Goal: Transaction & Acquisition: Purchase product/service

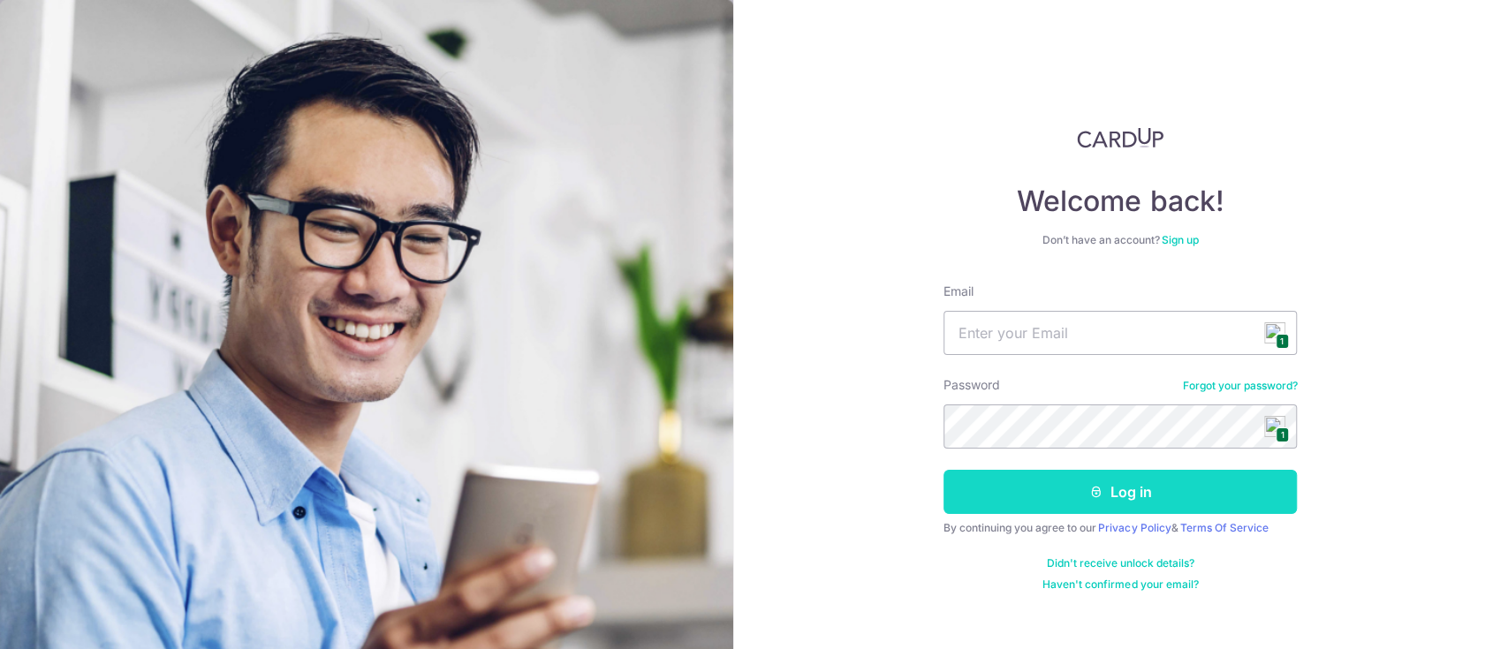
click at [1068, 492] on button "Log in" at bounding box center [1119, 492] width 353 height 44
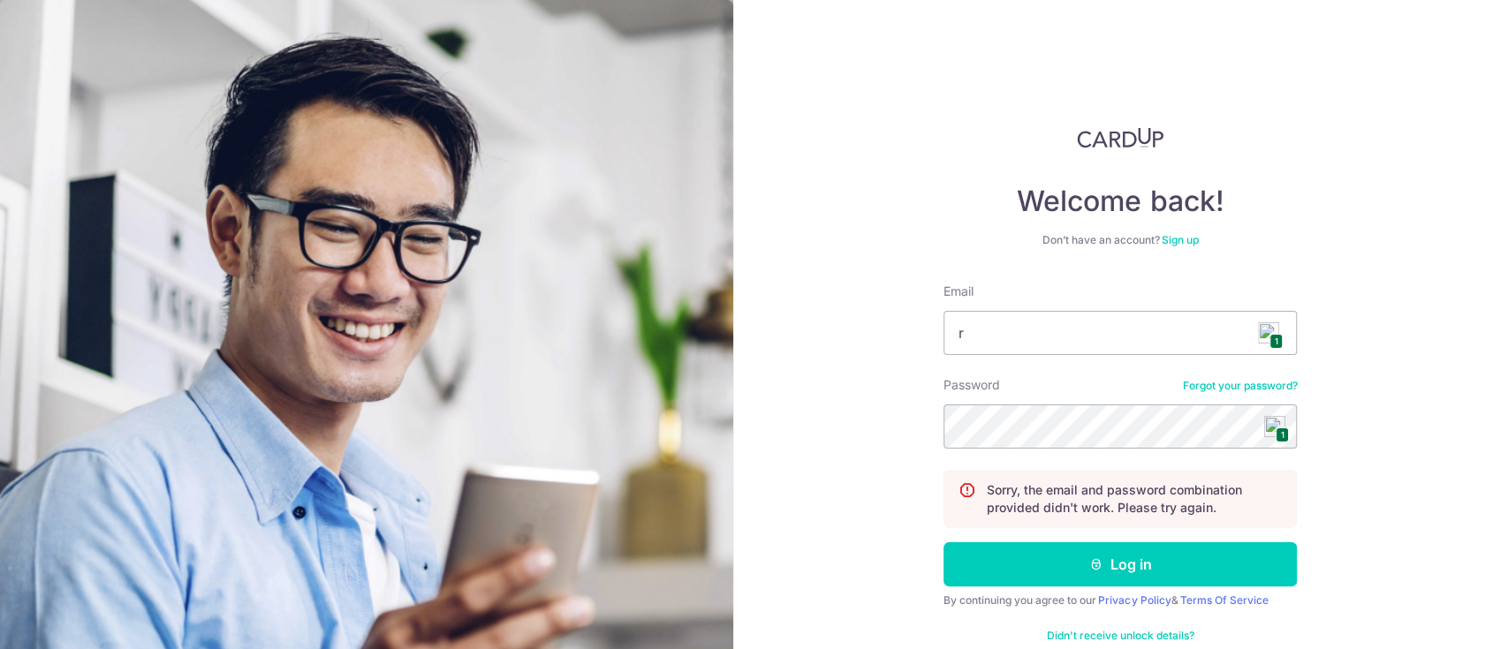
click at [1272, 346] on span "1" at bounding box center [1275, 341] width 13 height 15
type input "rongshun@yahoo.com"
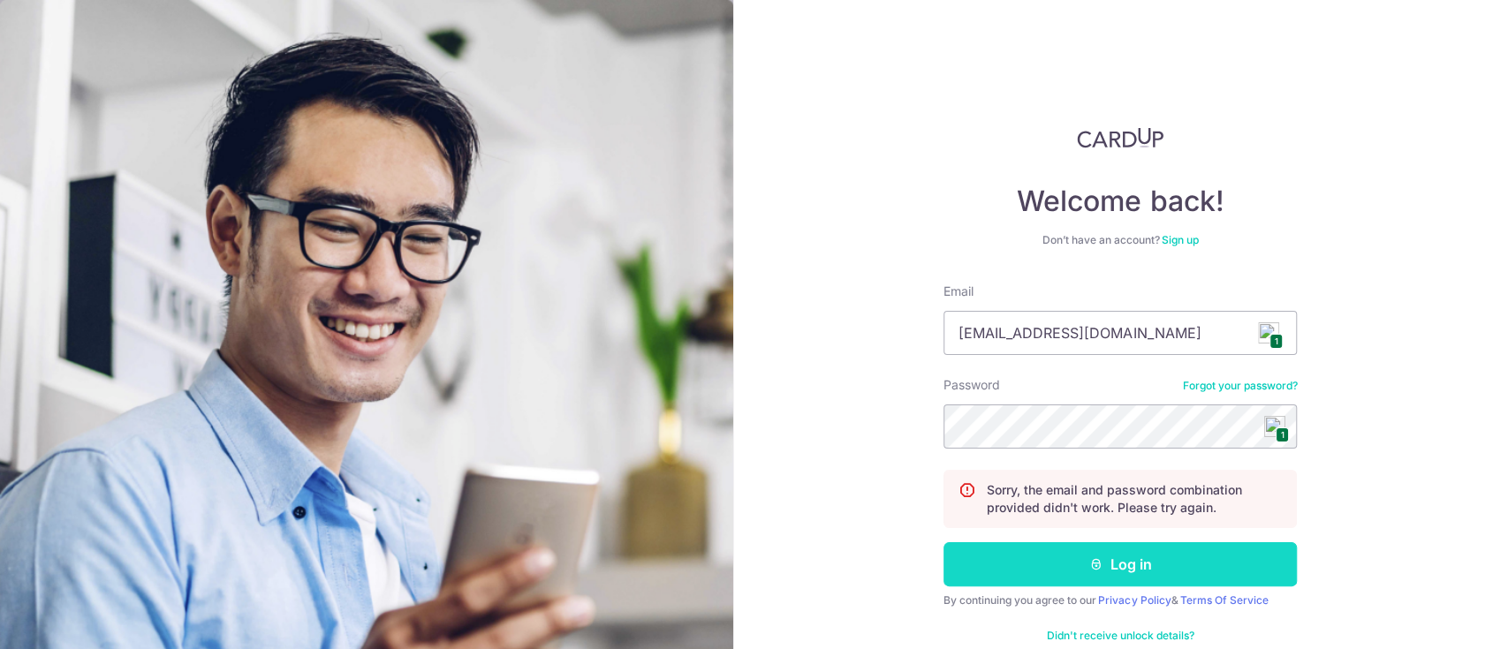
click at [1098, 556] on button "Log in" at bounding box center [1119, 564] width 353 height 44
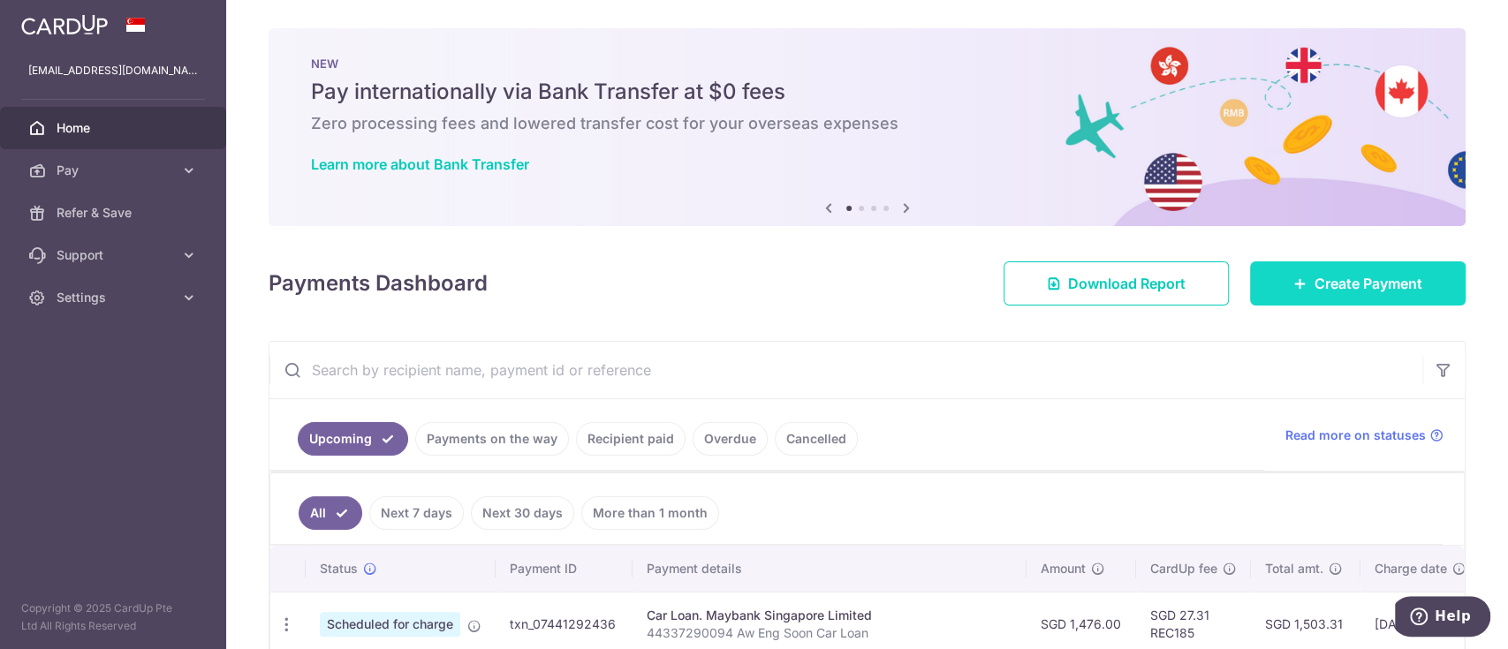
click at [1322, 274] on span "Create Payment" at bounding box center [1368, 283] width 108 height 21
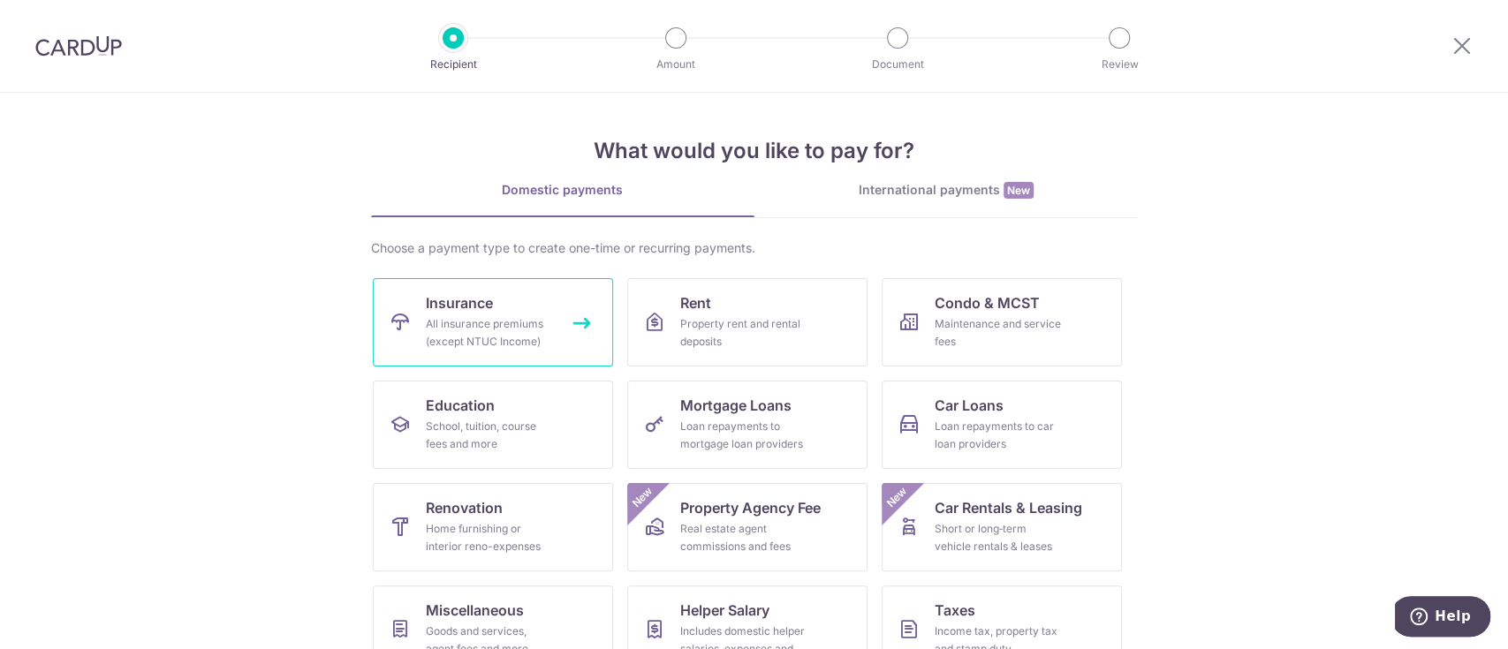
click at [509, 316] on div "All insurance premiums (except NTUC Income)" at bounding box center [489, 332] width 127 height 35
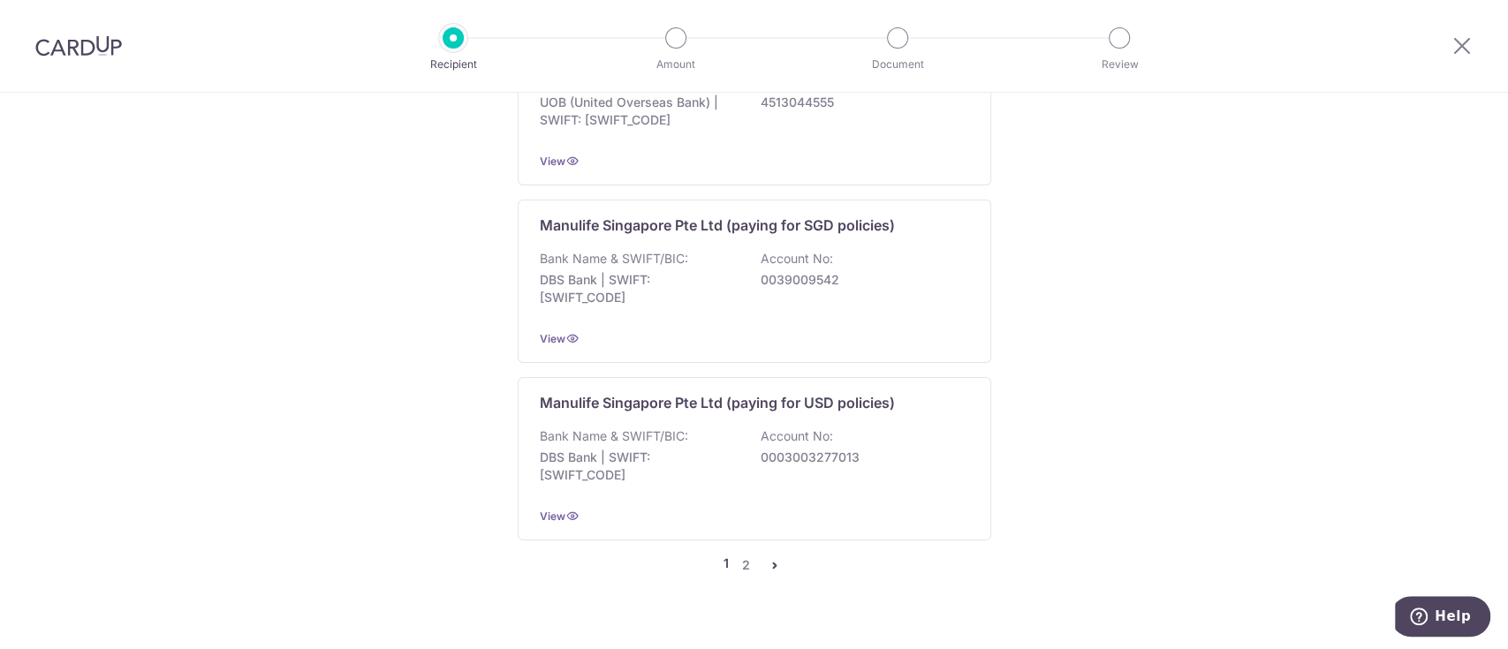
scroll to position [1788, 0]
drag, startPoint x: 734, startPoint y: 525, endPoint x: 749, endPoint y: 524, distance: 15.1
click at [736, 554] on link "2" at bounding box center [746, 564] width 21 height 21
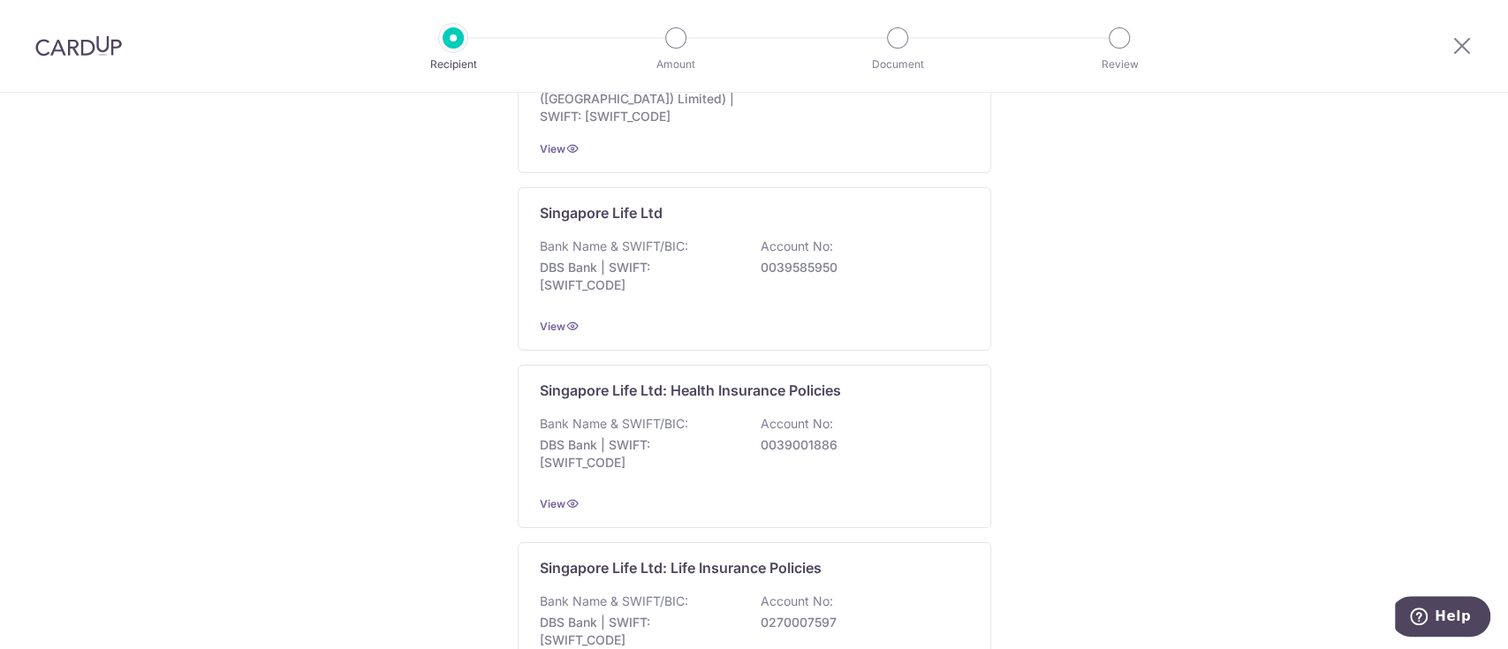
scroll to position [588, 0]
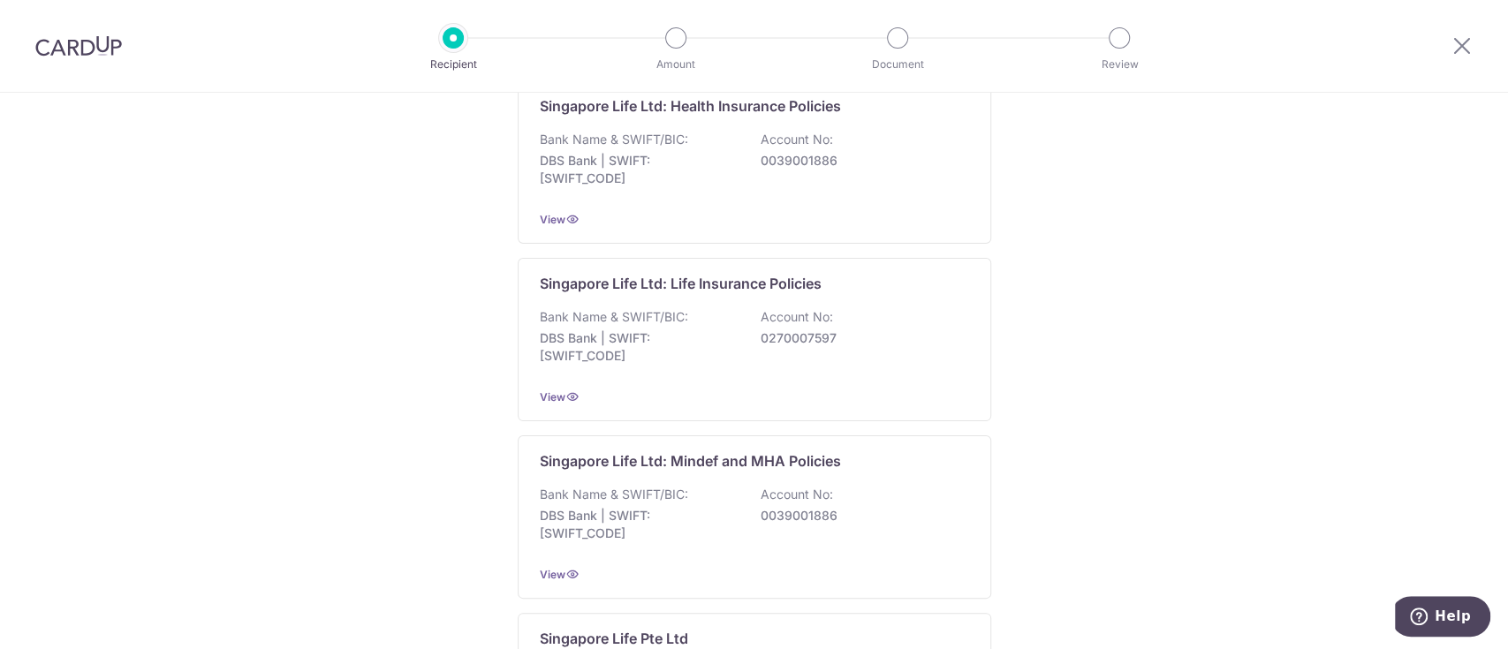
scroll to position [707, 0]
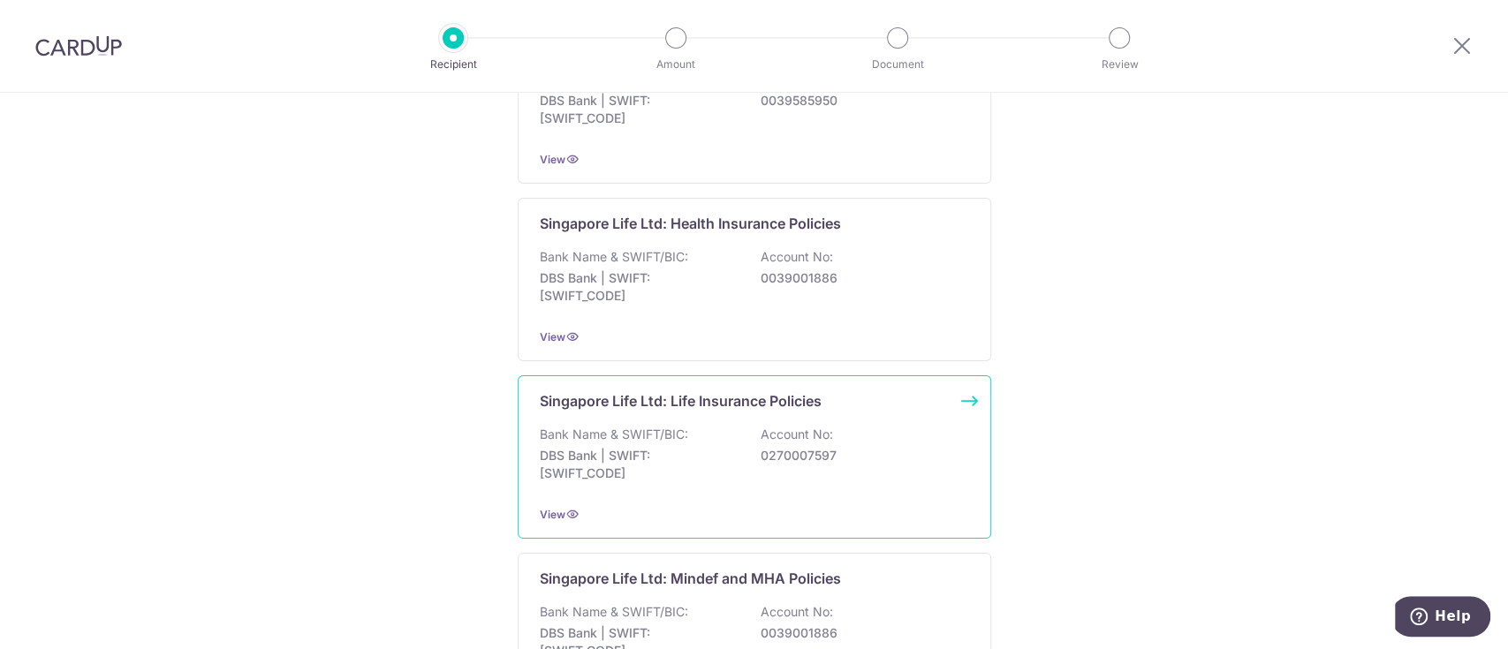
click at [961, 392] on div "Singapore Life Ltd: Life Insurance Policies Bank Name & SWIFT/BIC: DBS Bank | S…" at bounding box center [754, 456] width 473 height 163
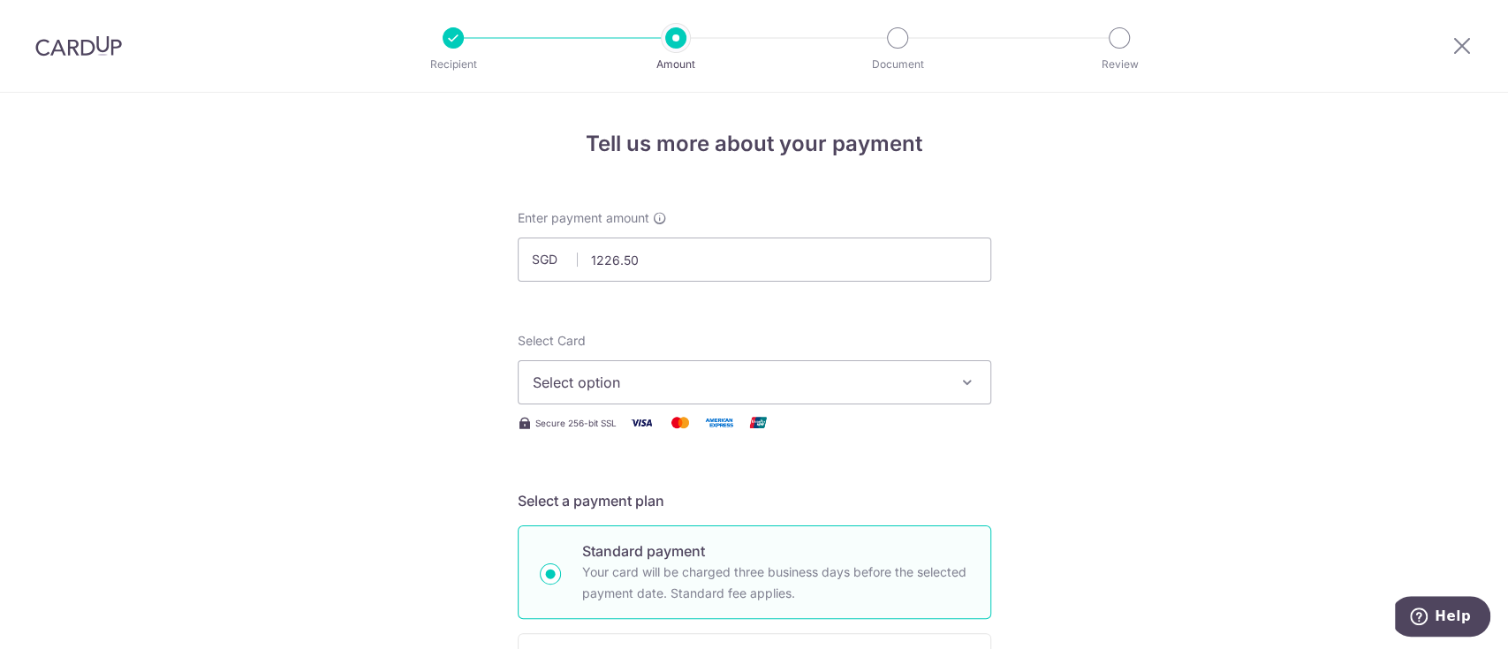
type input "1,226.50"
click at [687, 378] on span "Select option" at bounding box center [739, 382] width 412 height 21
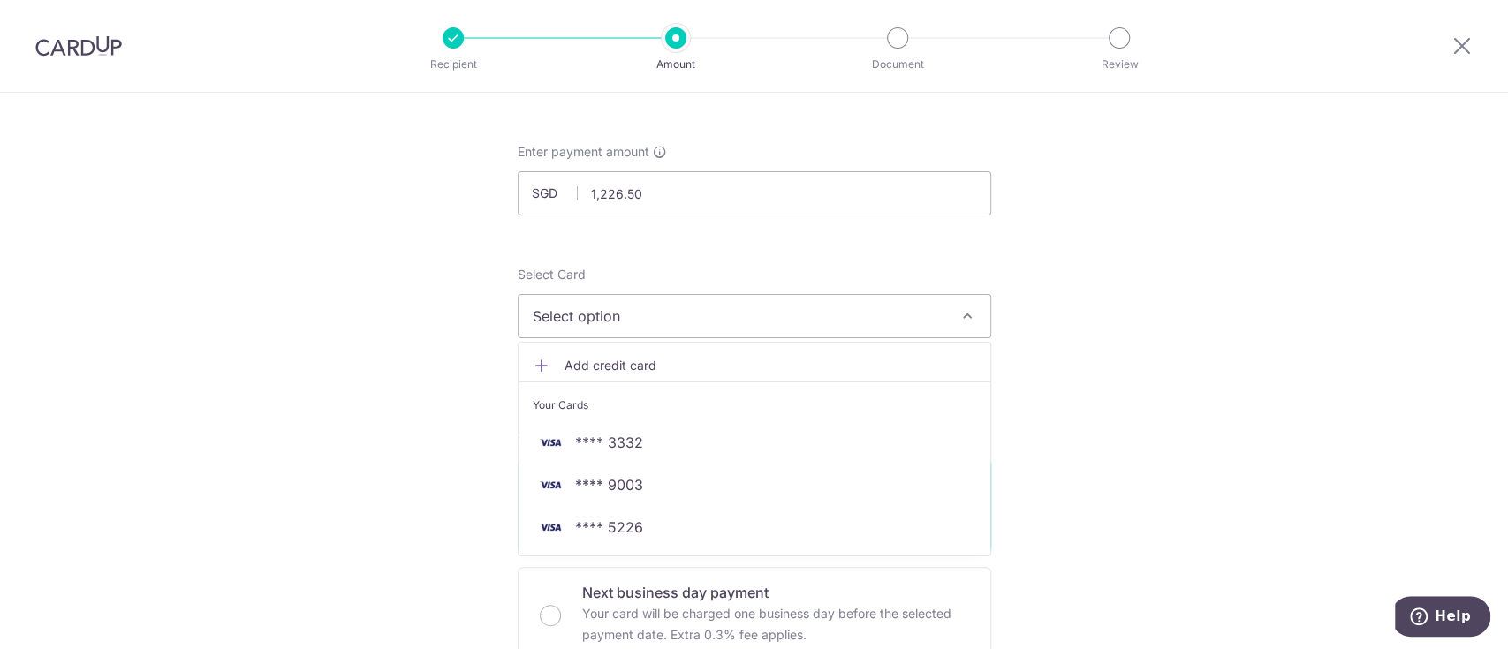
scroll to position [117, 0]
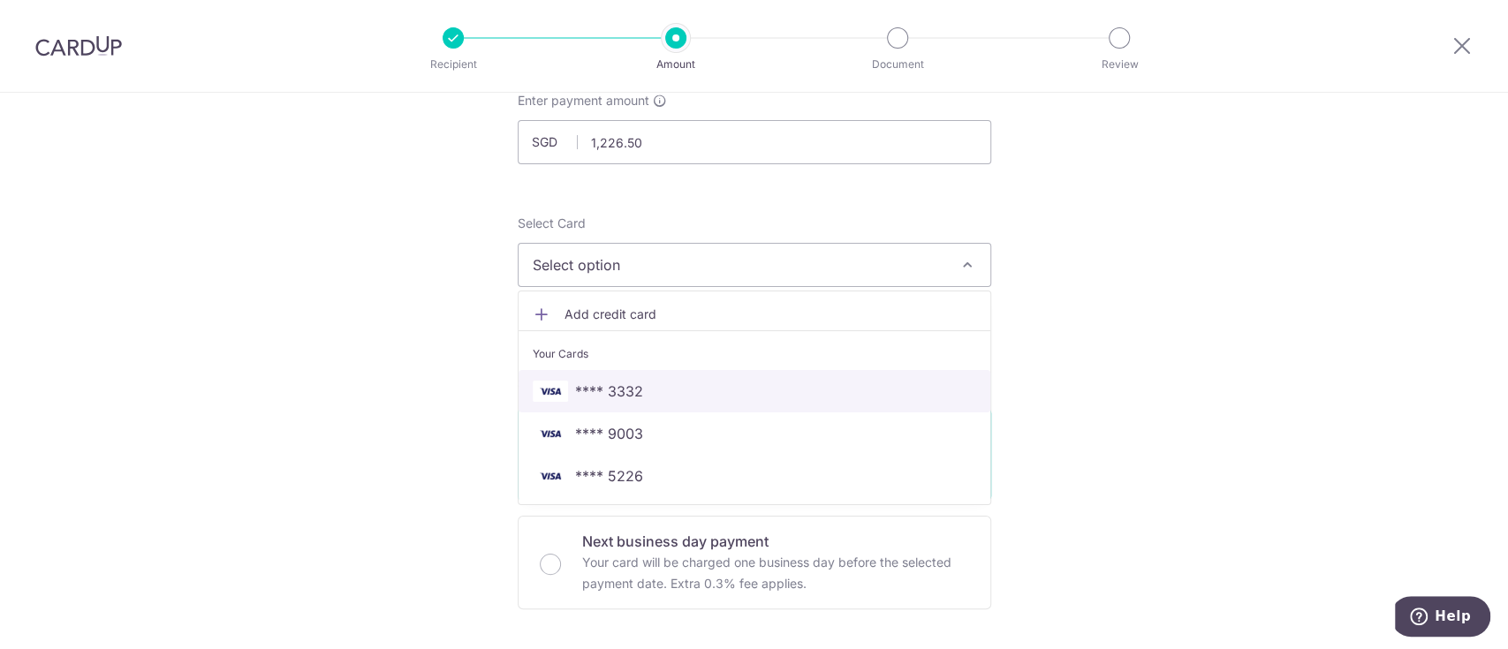
click at [665, 382] on span "**** 3332" at bounding box center [754, 391] width 443 height 21
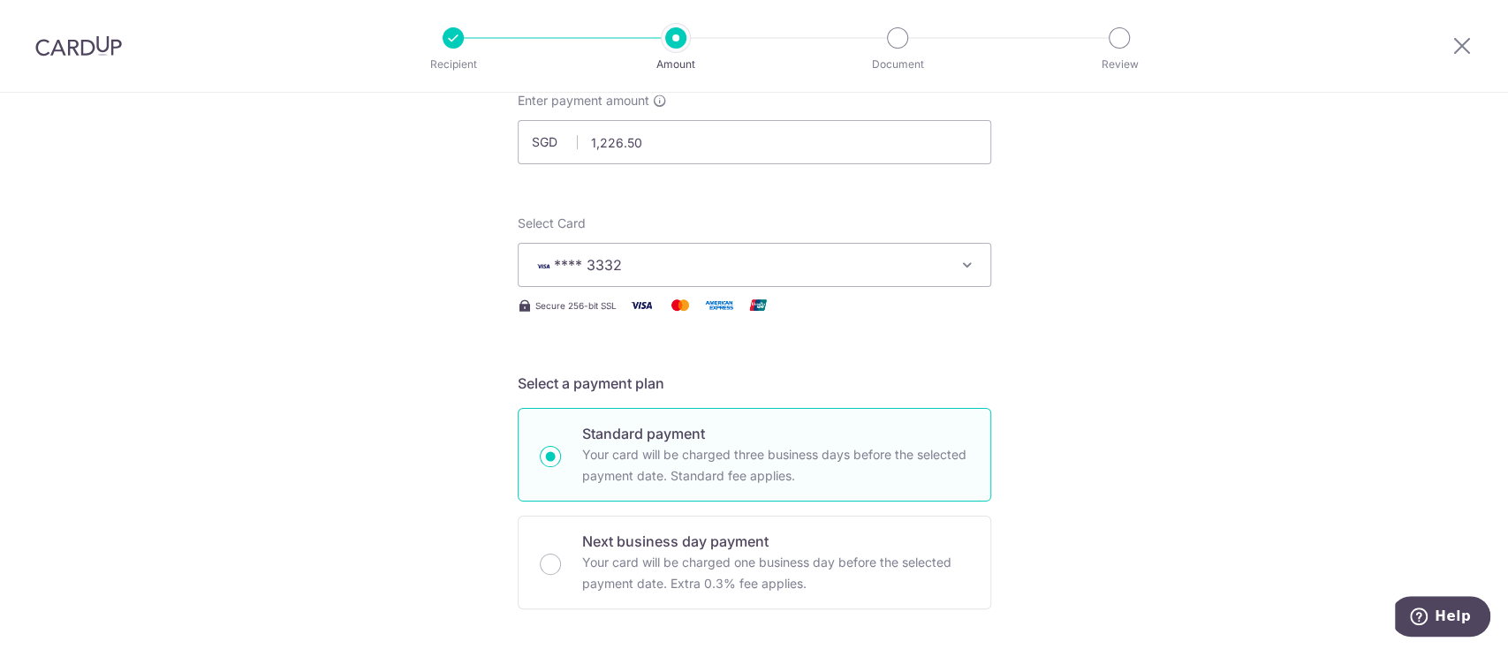
click at [813, 252] on button "**** 3332" at bounding box center [754, 265] width 473 height 44
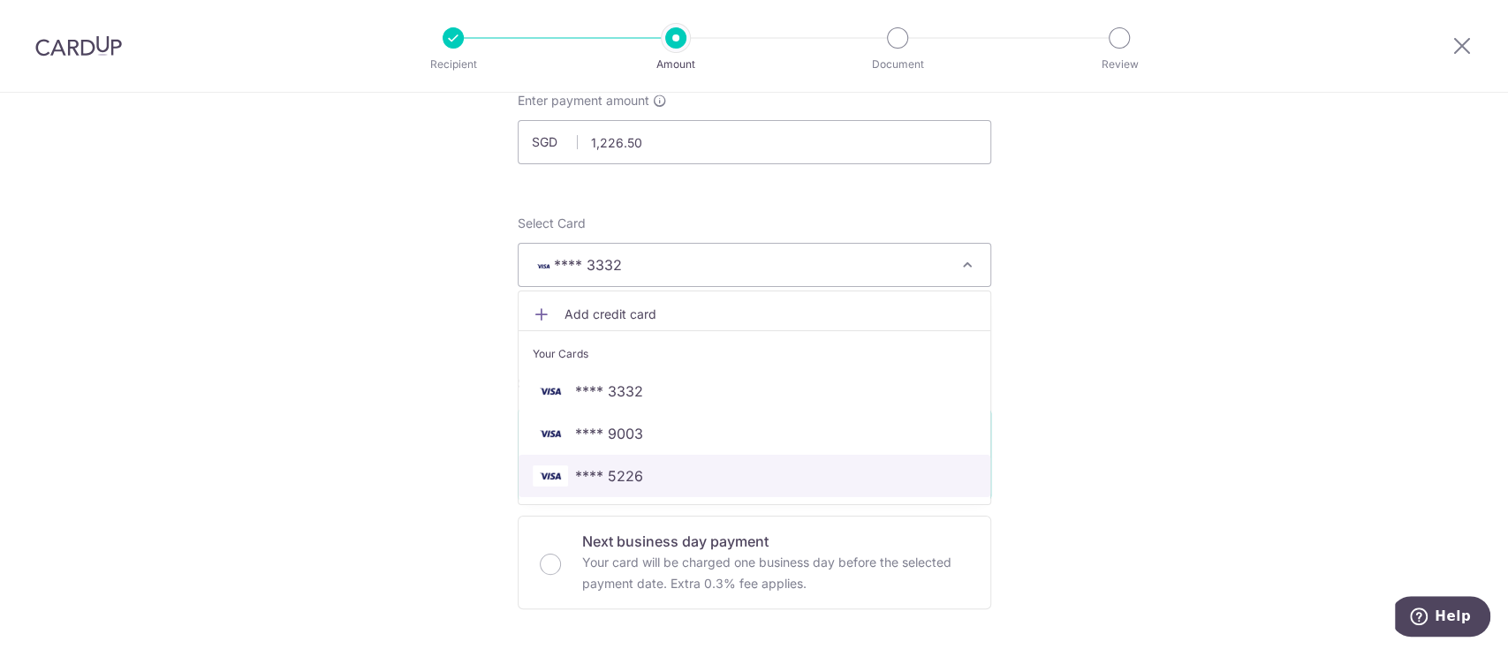
drag, startPoint x: 617, startPoint y: 480, endPoint x: 890, endPoint y: 408, distance: 282.3
click at [617, 480] on span "**** 5226" at bounding box center [609, 475] width 68 height 21
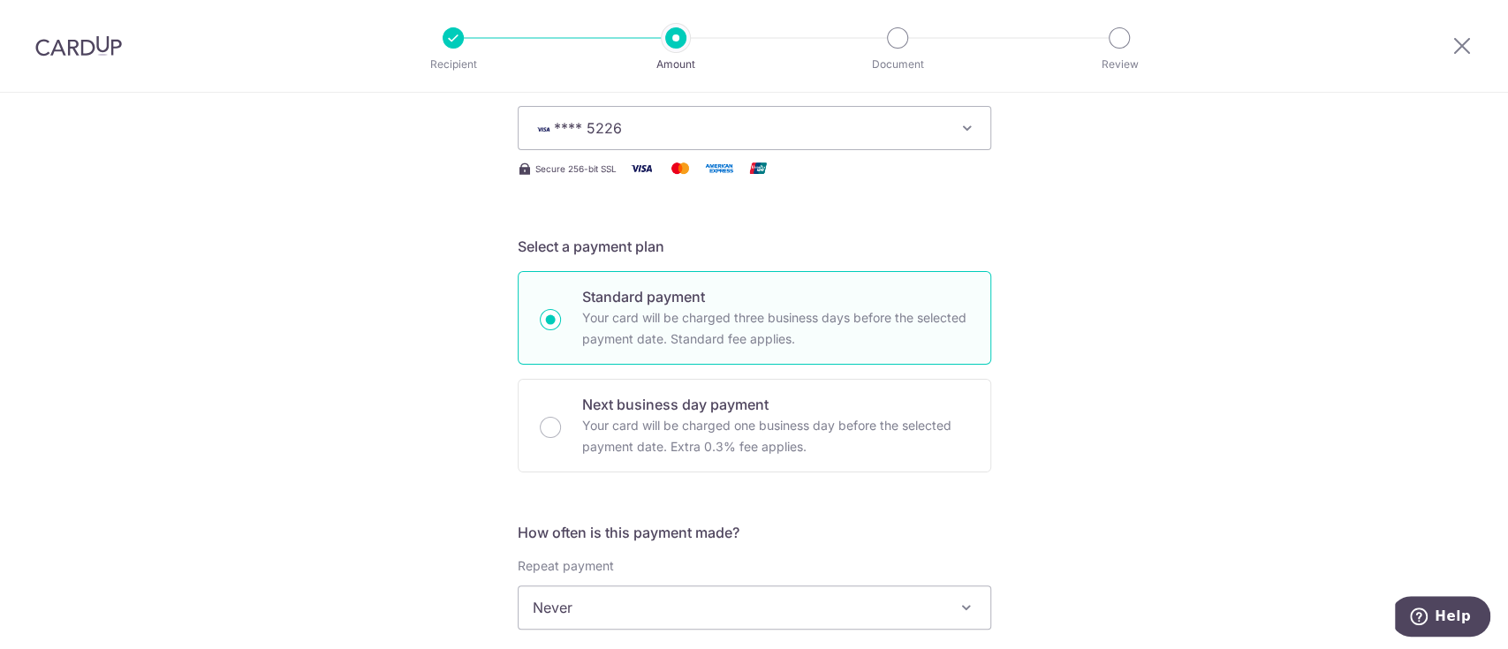
scroll to position [471, 0]
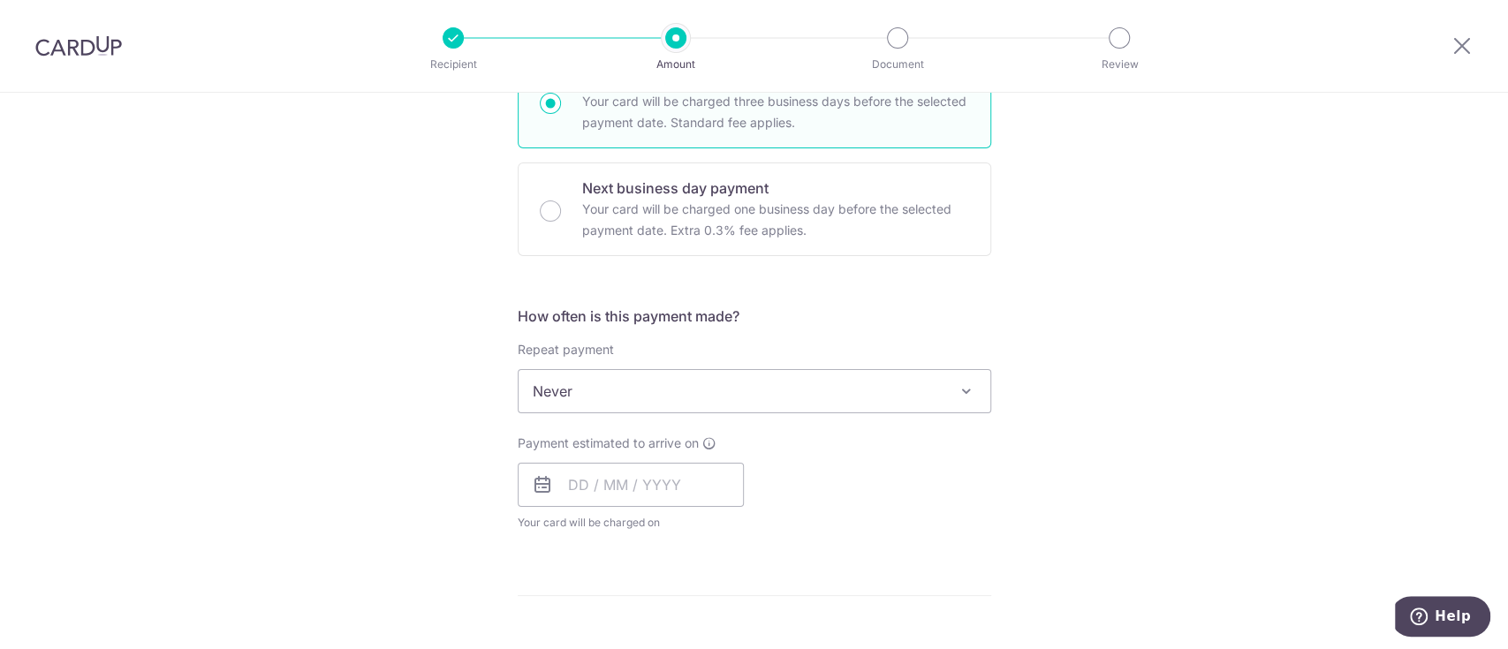
click at [849, 394] on span "Never" at bounding box center [754, 391] width 472 height 42
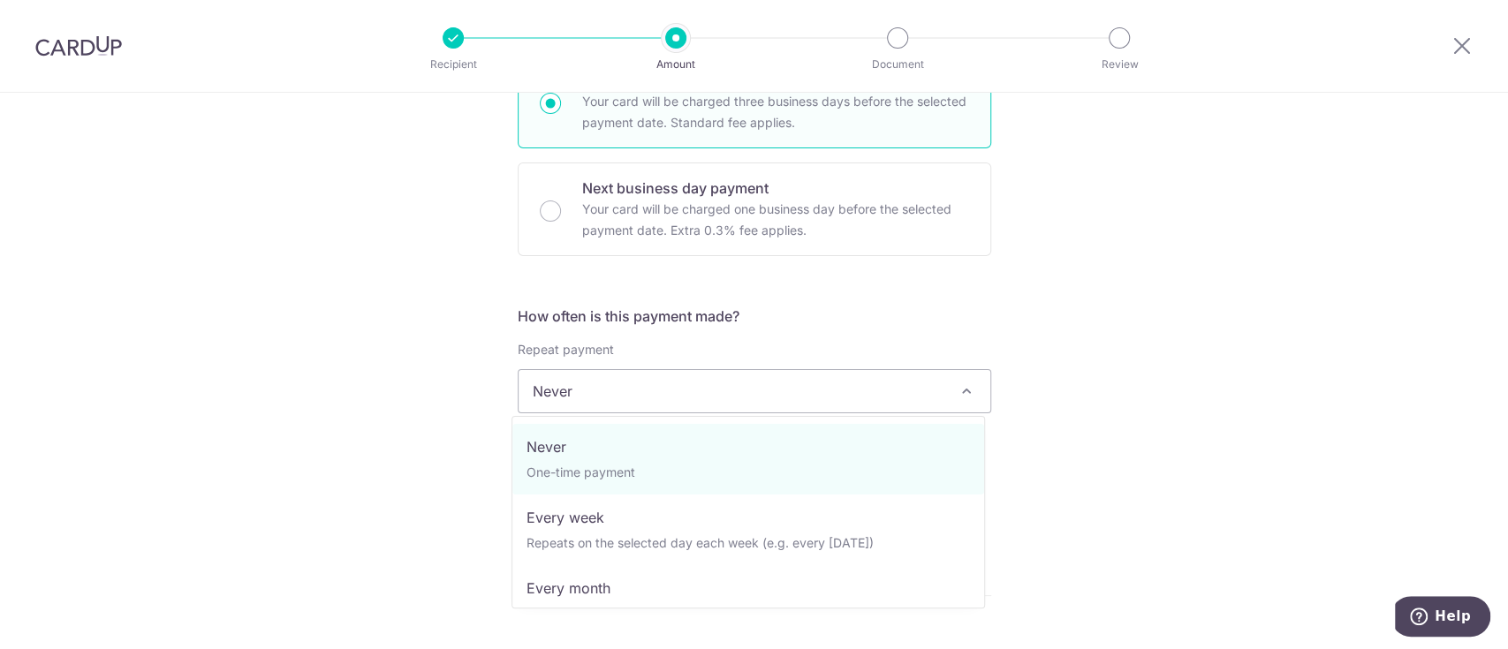
click at [849, 394] on span "Never" at bounding box center [754, 391] width 472 height 42
click at [890, 383] on span "Never" at bounding box center [754, 391] width 472 height 42
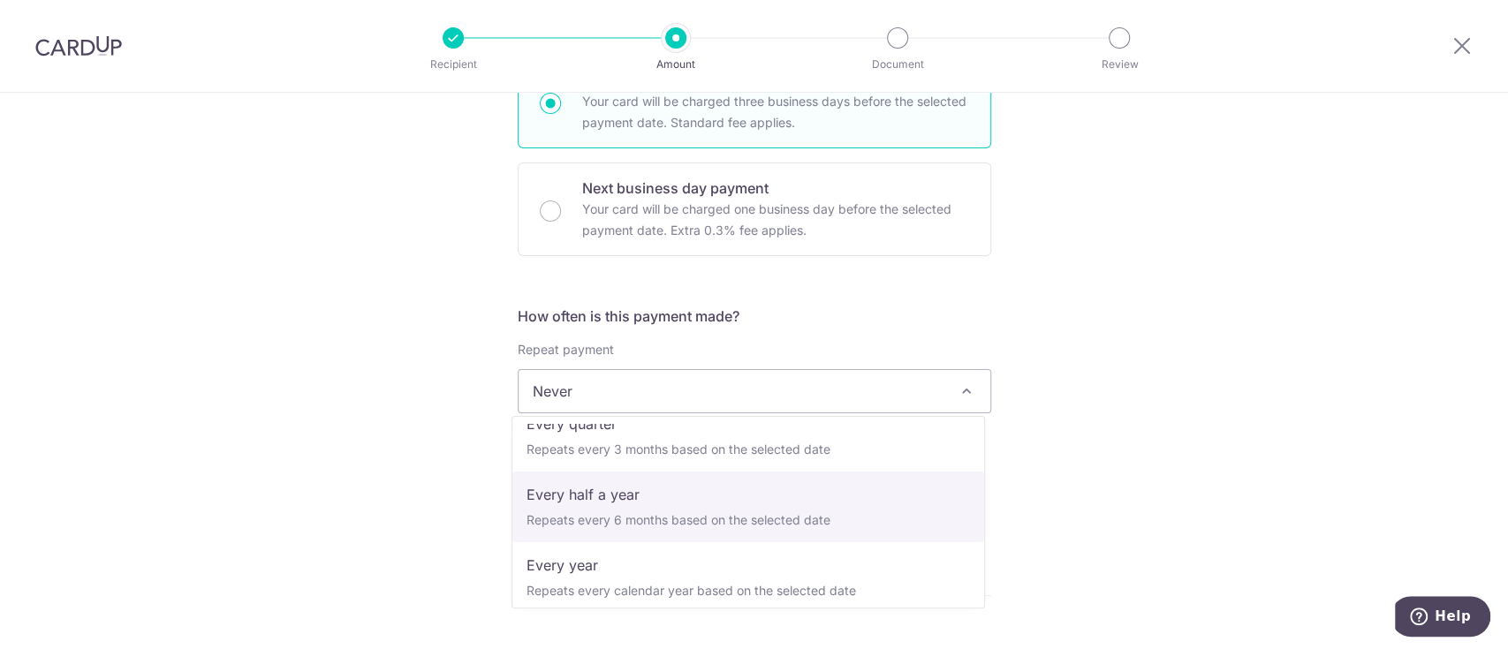
scroll to position [247, 0]
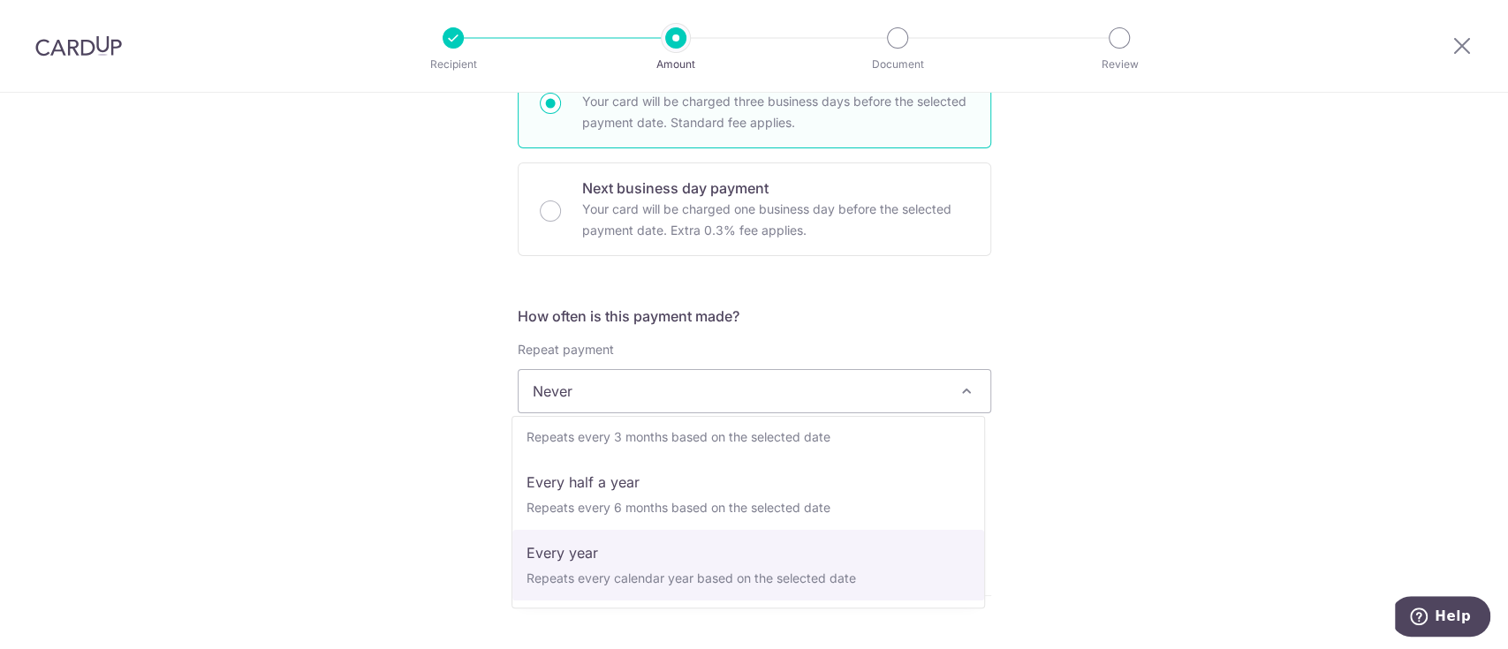
select select "6"
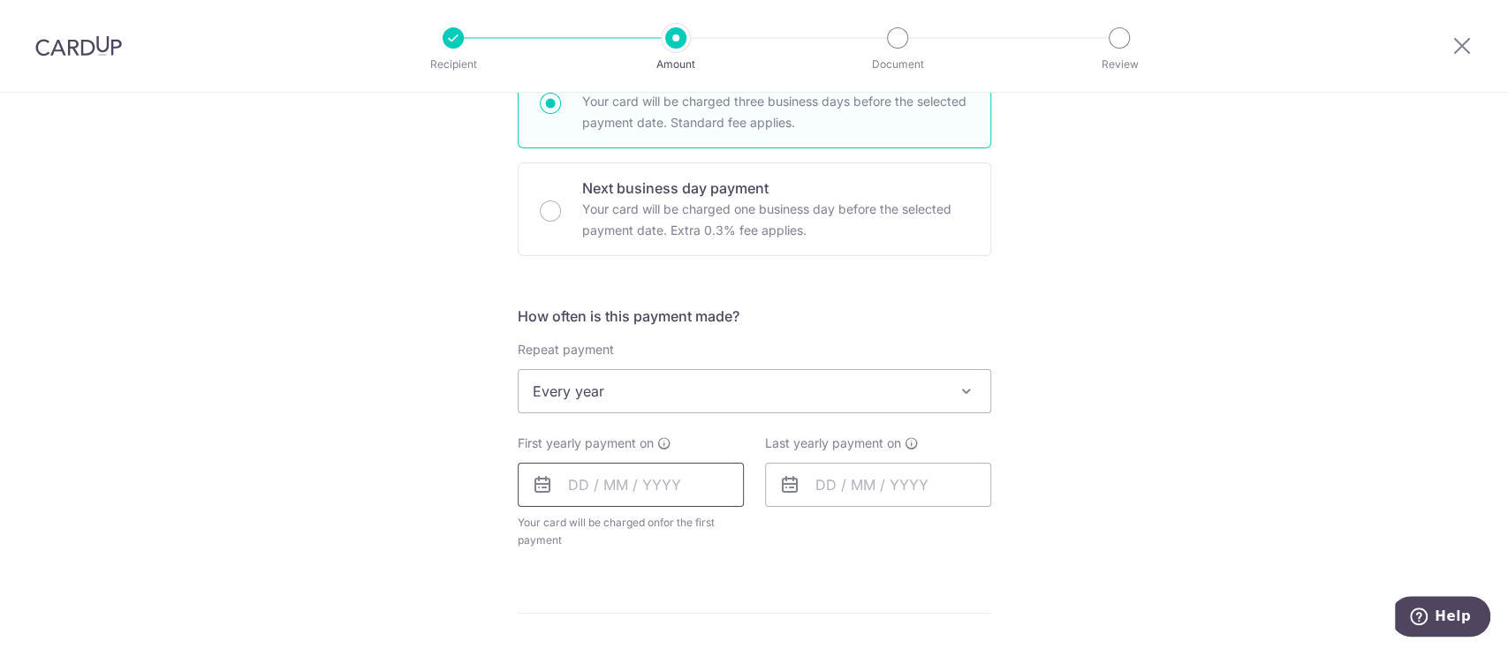
click at [638, 488] on input "text" at bounding box center [631, 485] width 226 height 44
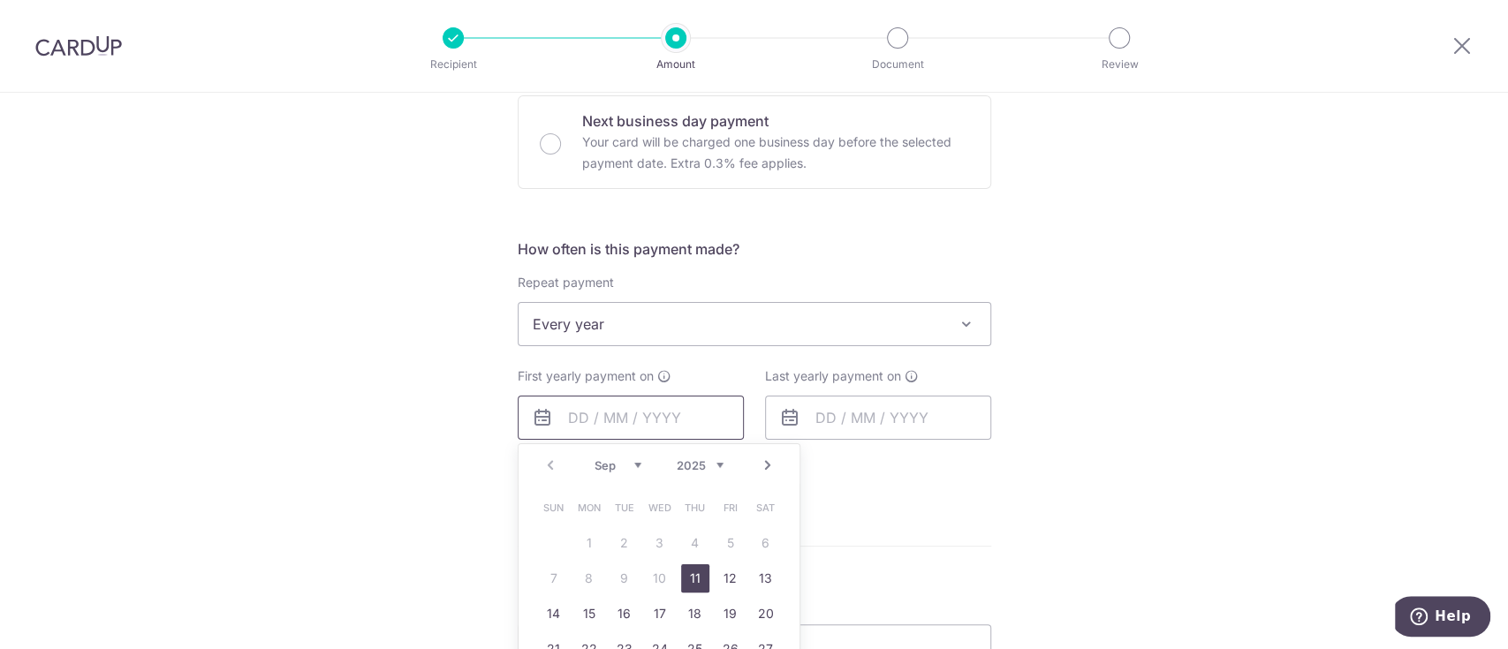
scroll to position [588, 0]
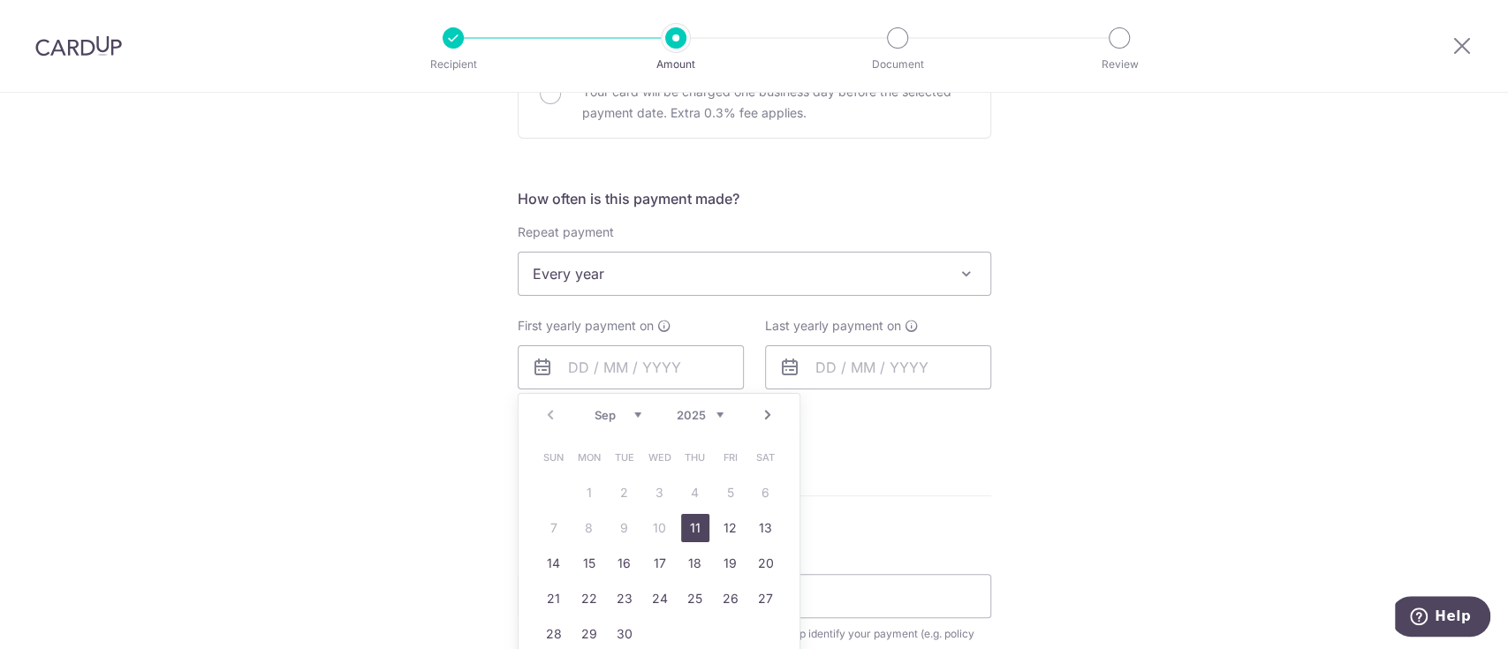
drag, startPoint x: 692, startPoint y: 526, endPoint x: 821, endPoint y: 406, distance: 176.2
click at [692, 526] on link "11" at bounding box center [695, 528] width 28 height 28
type input "11/09/2025"
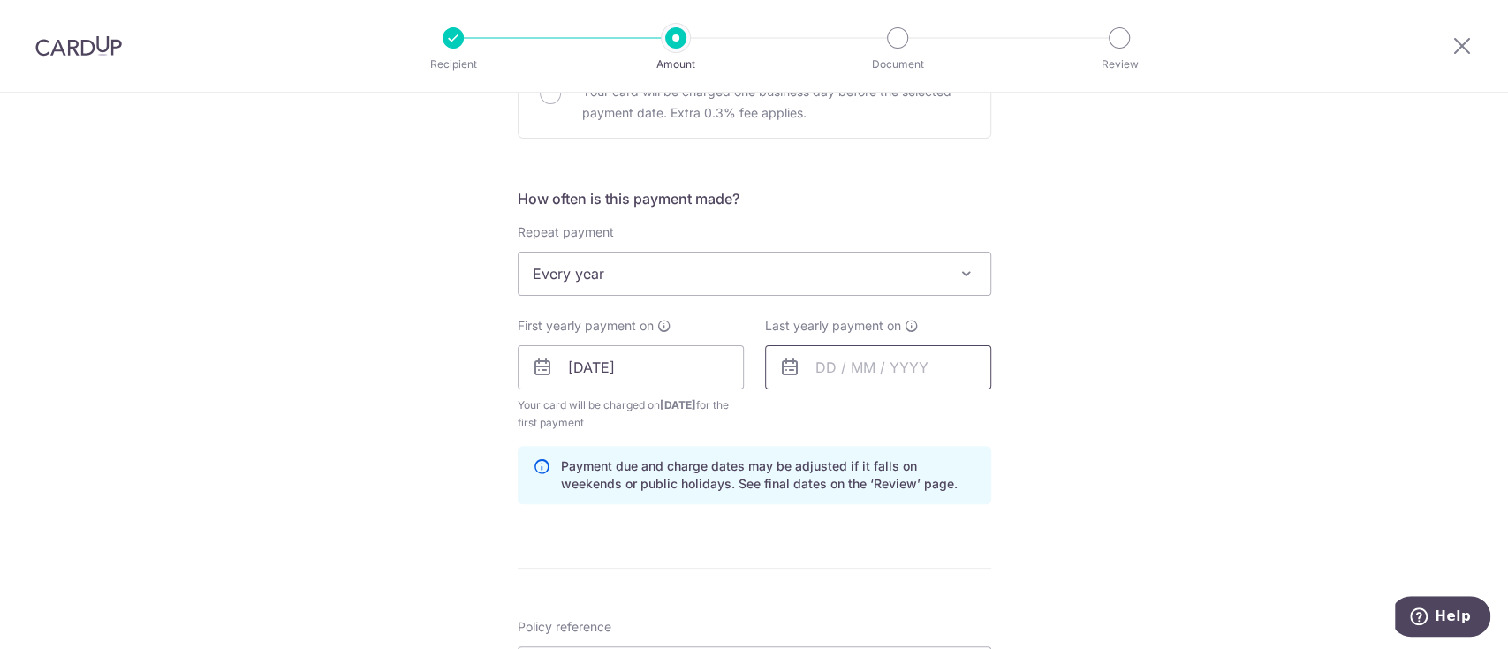
click at [855, 362] on input "text" at bounding box center [878, 367] width 226 height 44
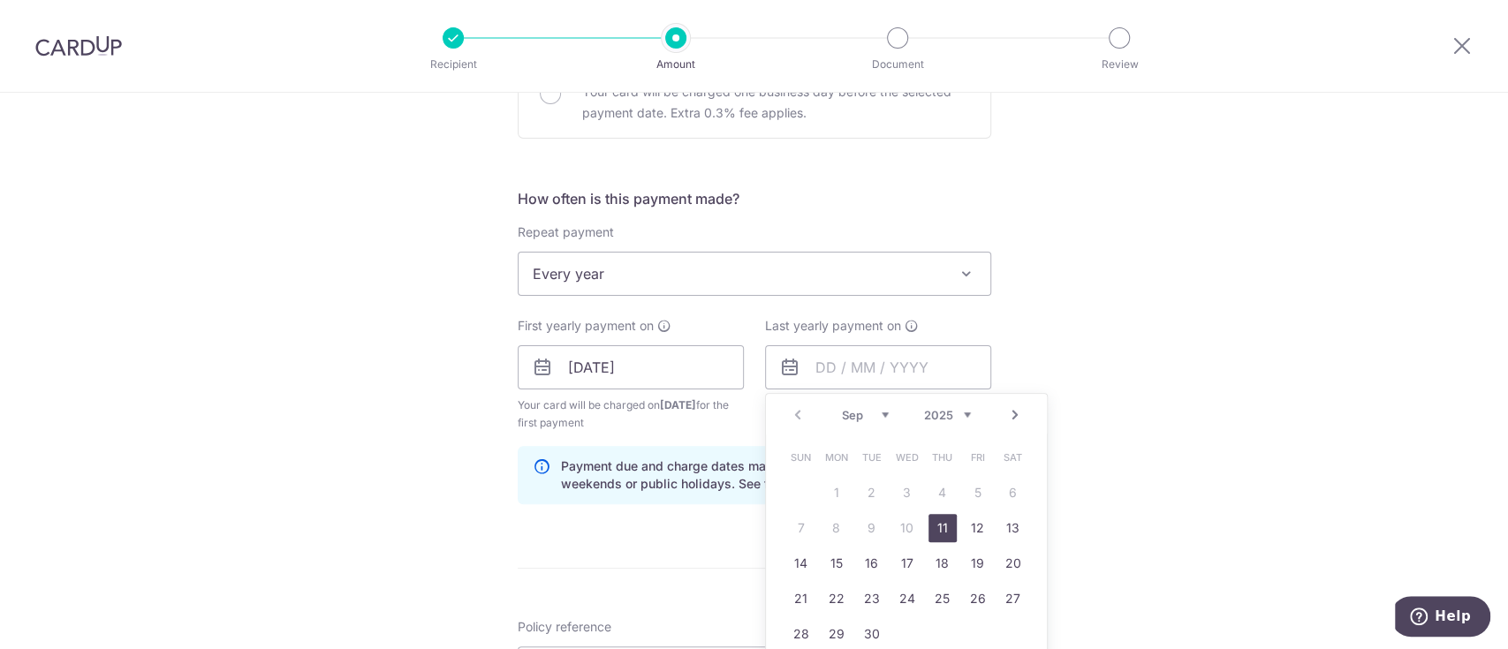
click at [956, 413] on select "2025 2026 2027 2028 2029 2030 2031 2032 2033 2034 2035" at bounding box center [947, 415] width 47 height 14
click at [862, 491] on link "1" at bounding box center [872, 493] width 28 height 28
type input "01/09/2026"
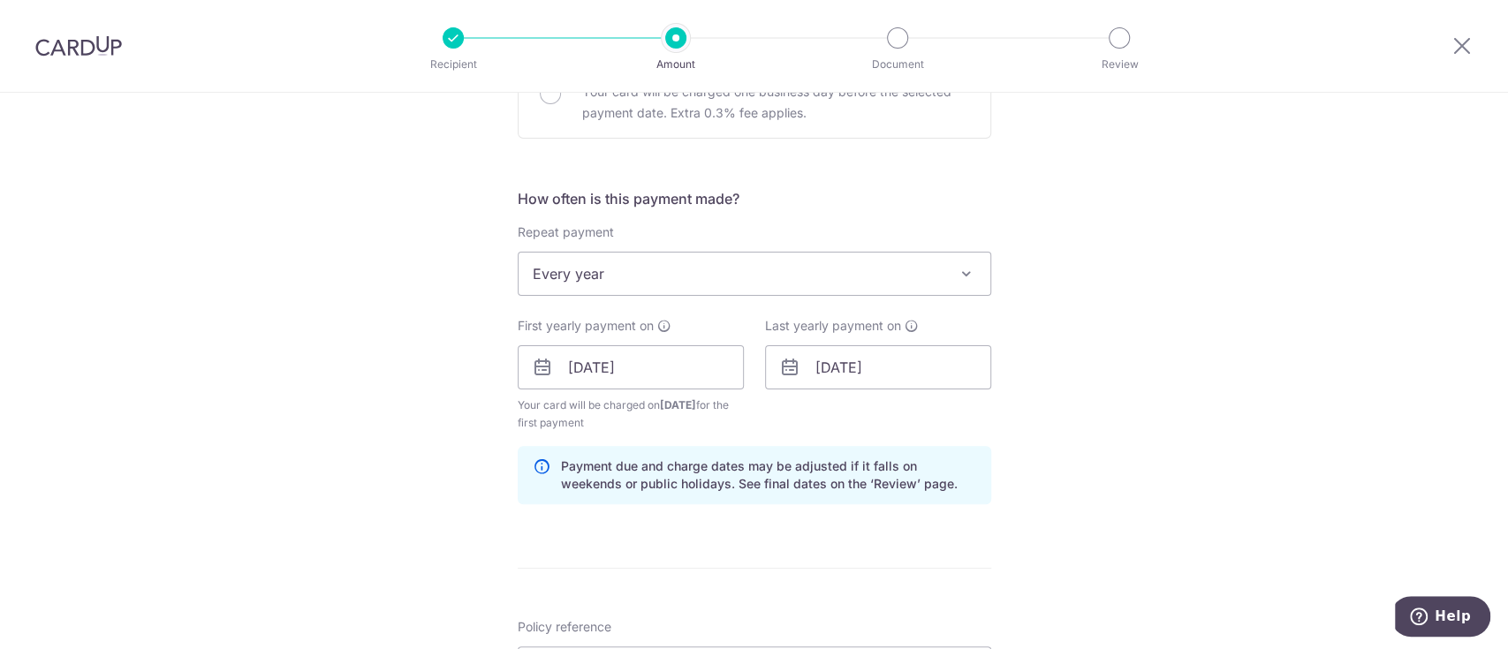
click at [1089, 497] on div "Tell us more about your payment Enter payment amount SGD 1,226.50 1226.50 Selec…" at bounding box center [754, 349] width 1508 height 1688
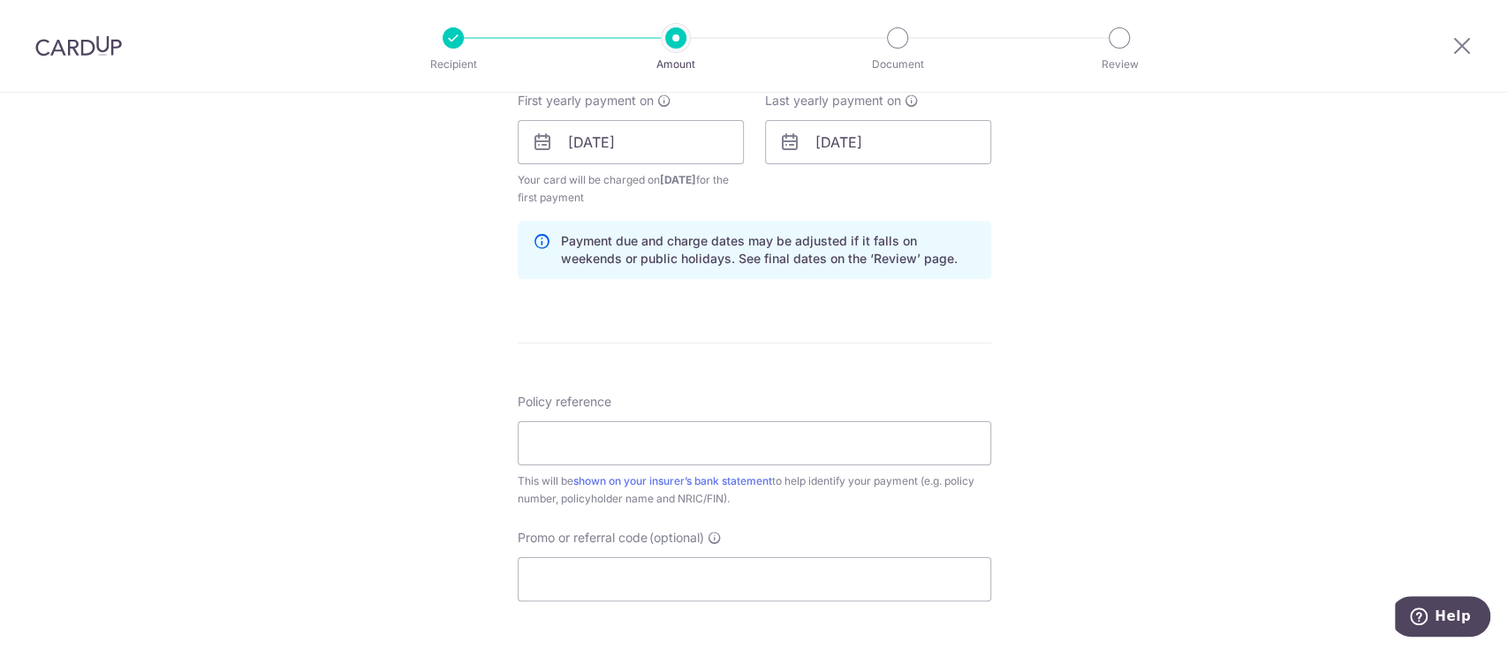
scroll to position [824, 0]
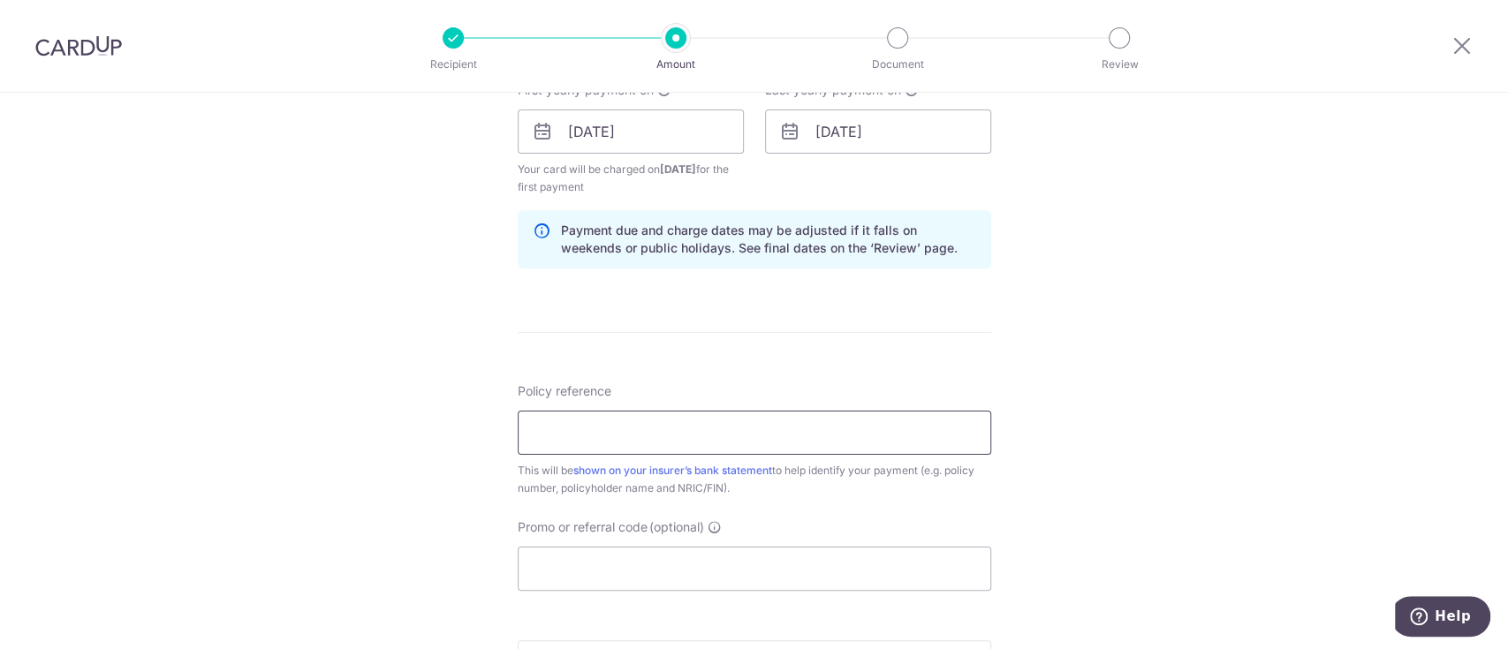
click at [743, 434] on input "Policy reference" at bounding box center [754, 433] width 473 height 44
click at [627, 437] on input "Policy reference" at bounding box center [754, 433] width 473 height 44
click at [634, 442] on input "Policy reference" at bounding box center [754, 433] width 473 height 44
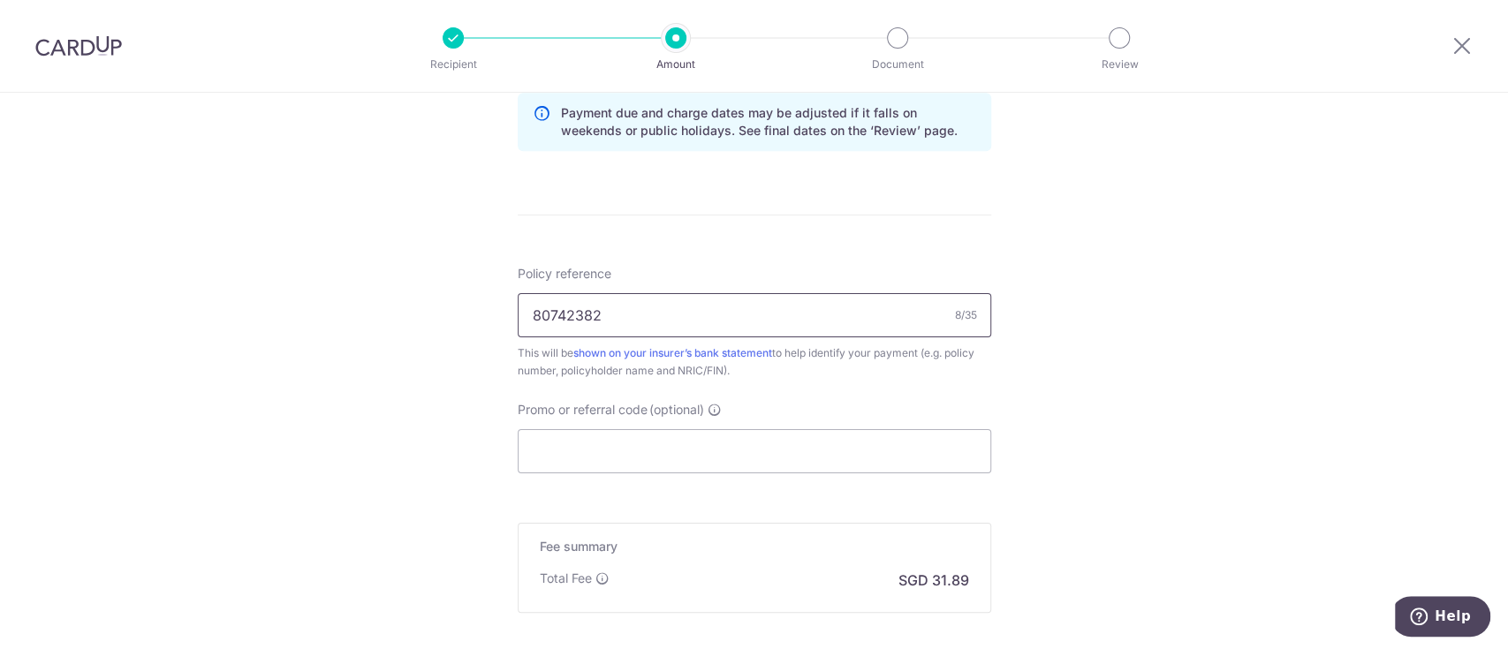
type input "80742382"
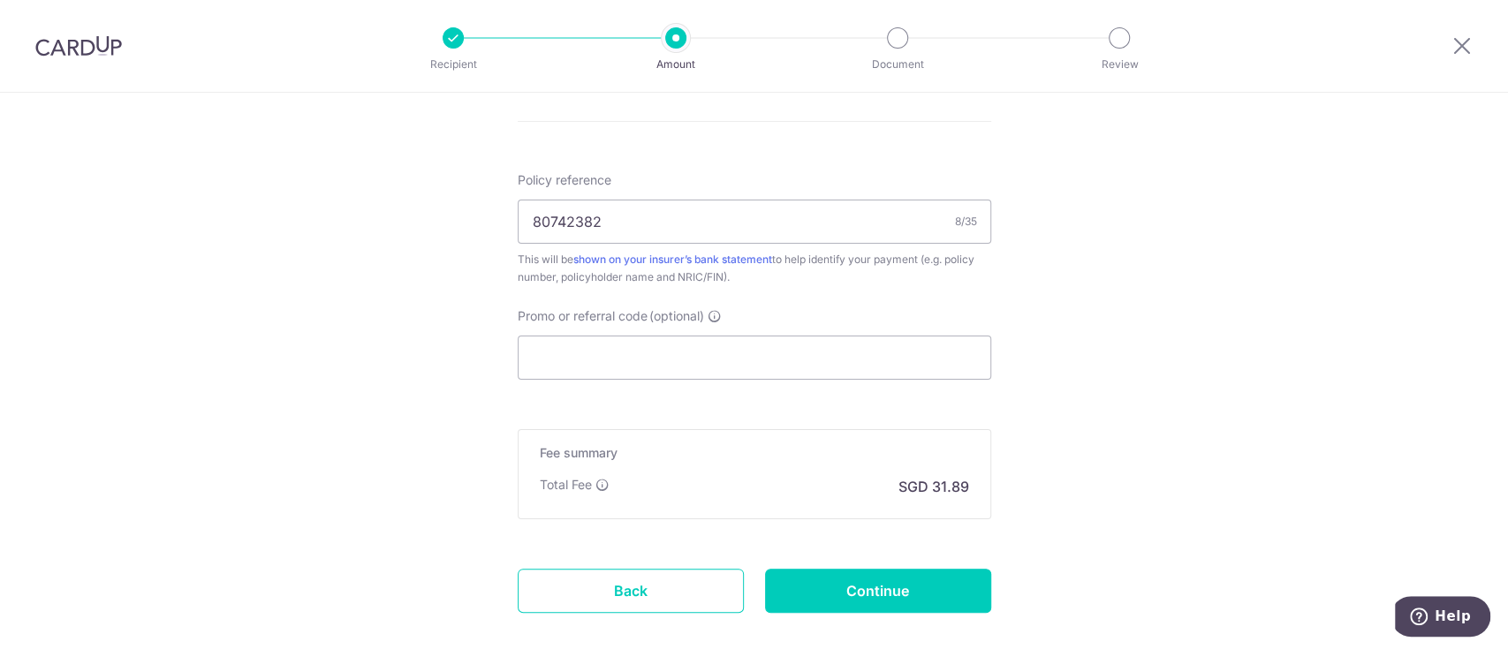
scroll to position [1130, 0]
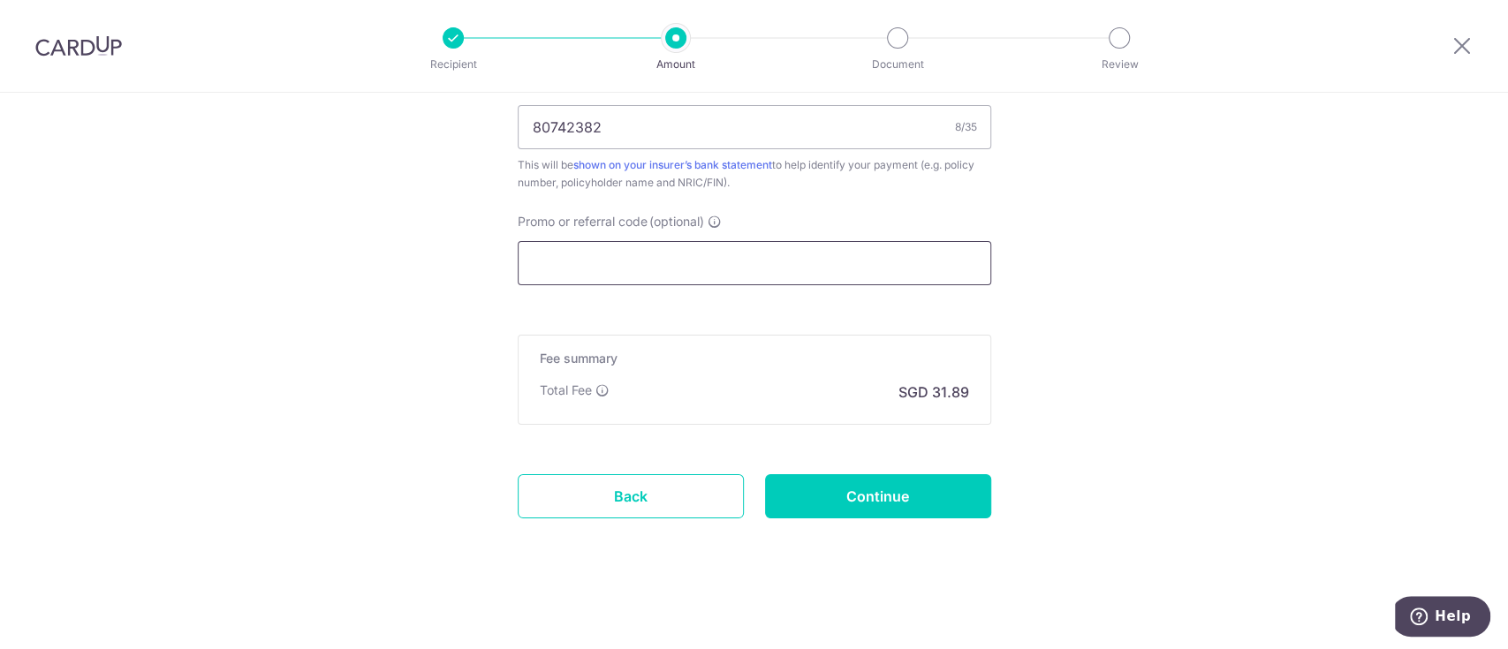
click at [677, 270] on input "Promo or referral code (optional)" at bounding box center [754, 263] width 473 height 44
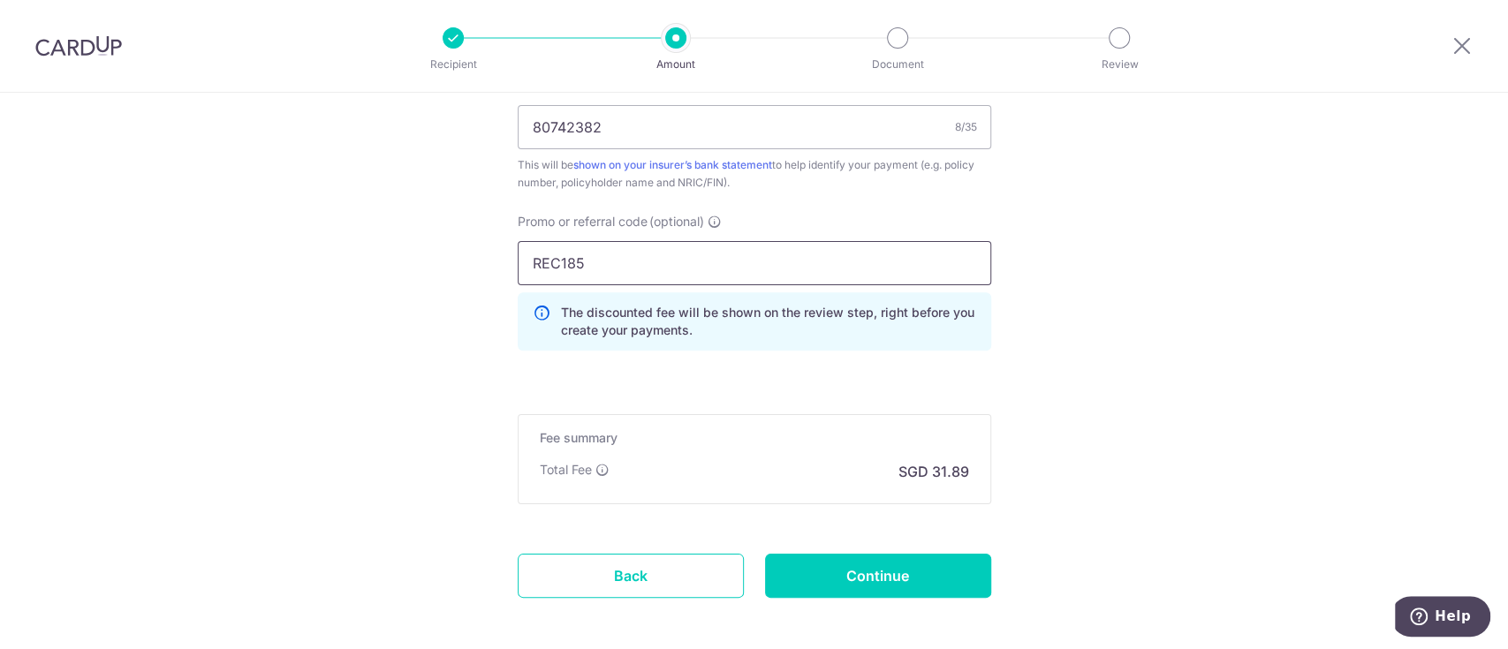
type input "REC185"
click at [860, 571] on input "Continue" at bounding box center [878, 576] width 226 height 44
type input "Create Schedule"
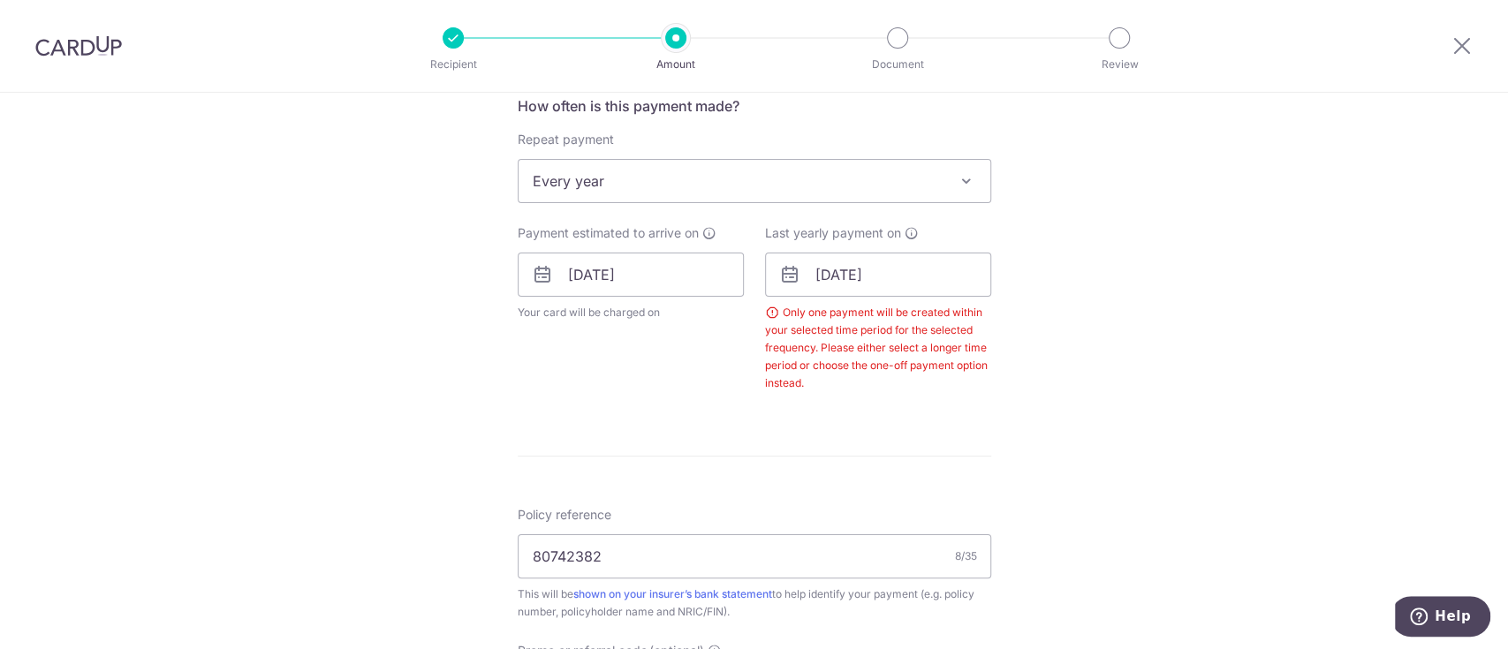
scroll to position [538, 0]
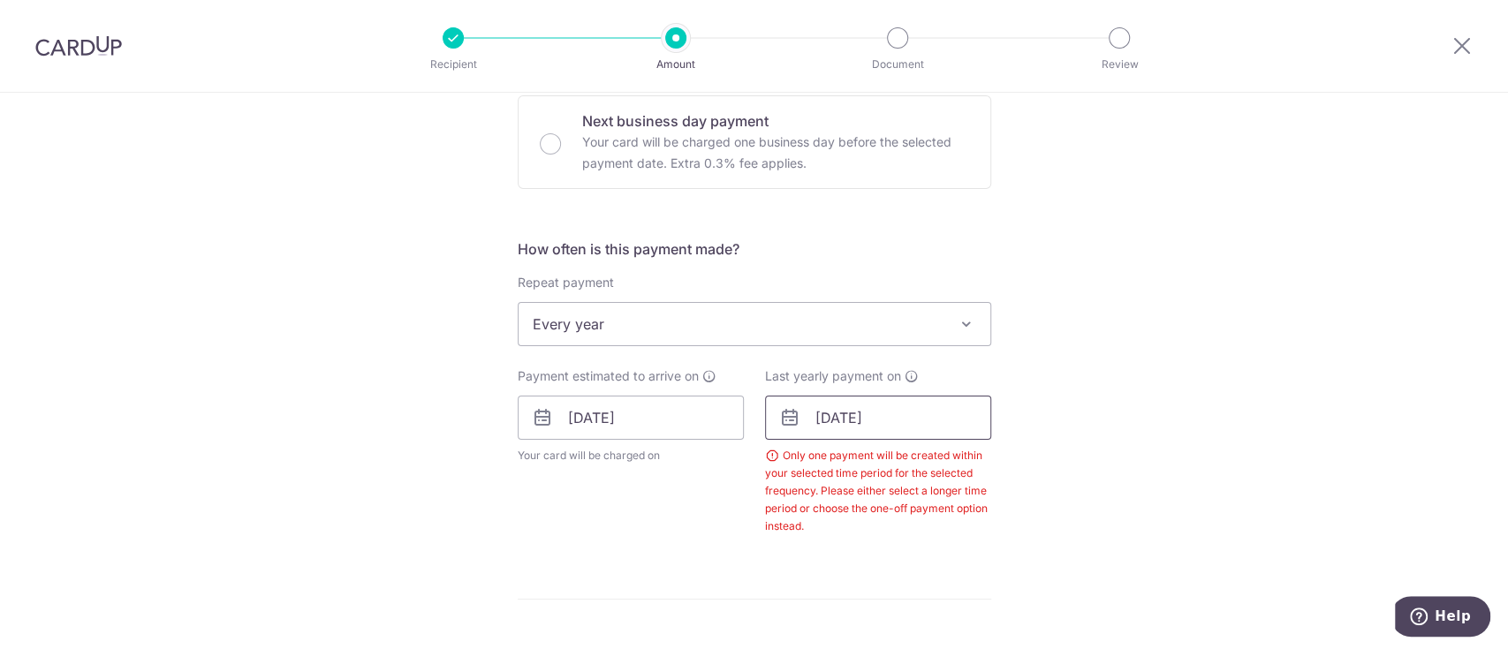
click at [862, 413] on input "01/09/2026" at bounding box center [878, 418] width 226 height 44
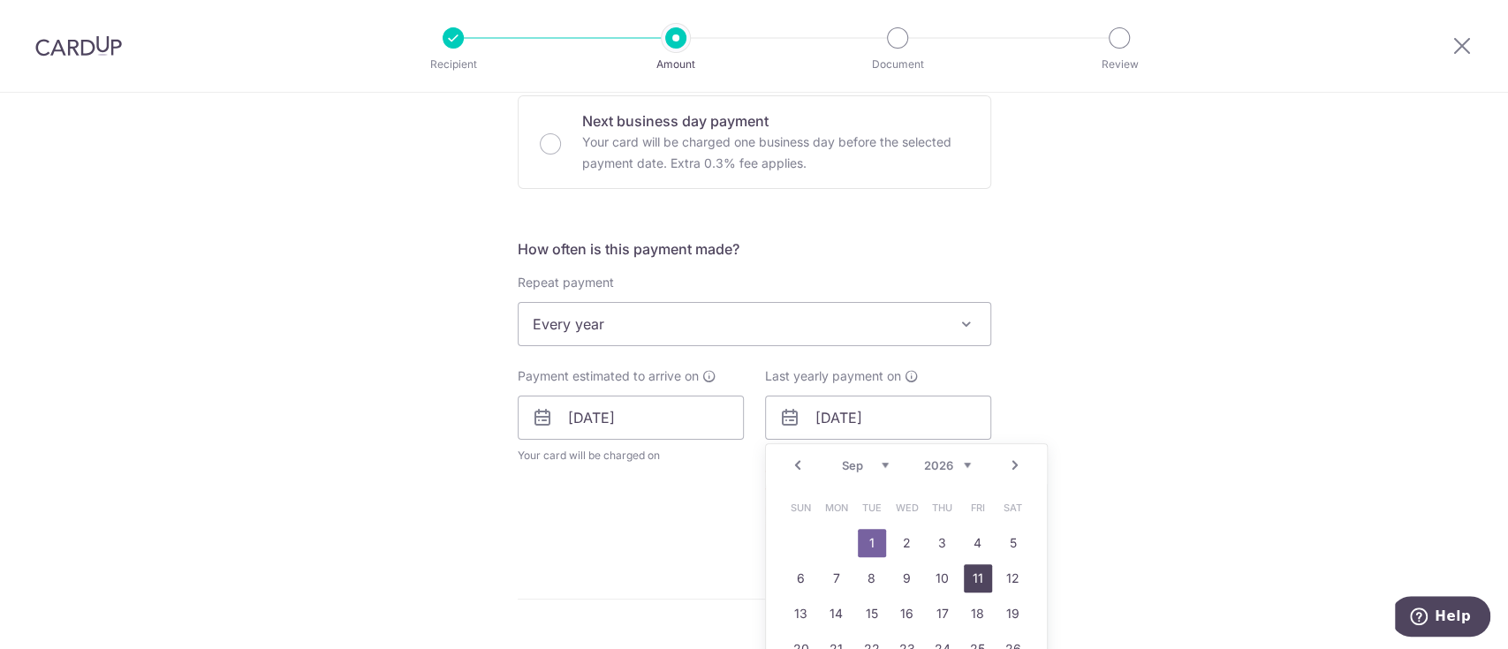
drag, startPoint x: 970, startPoint y: 571, endPoint x: 971, endPoint y: 556, distance: 14.2
click at [970, 571] on link "11" at bounding box center [978, 578] width 28 height 28
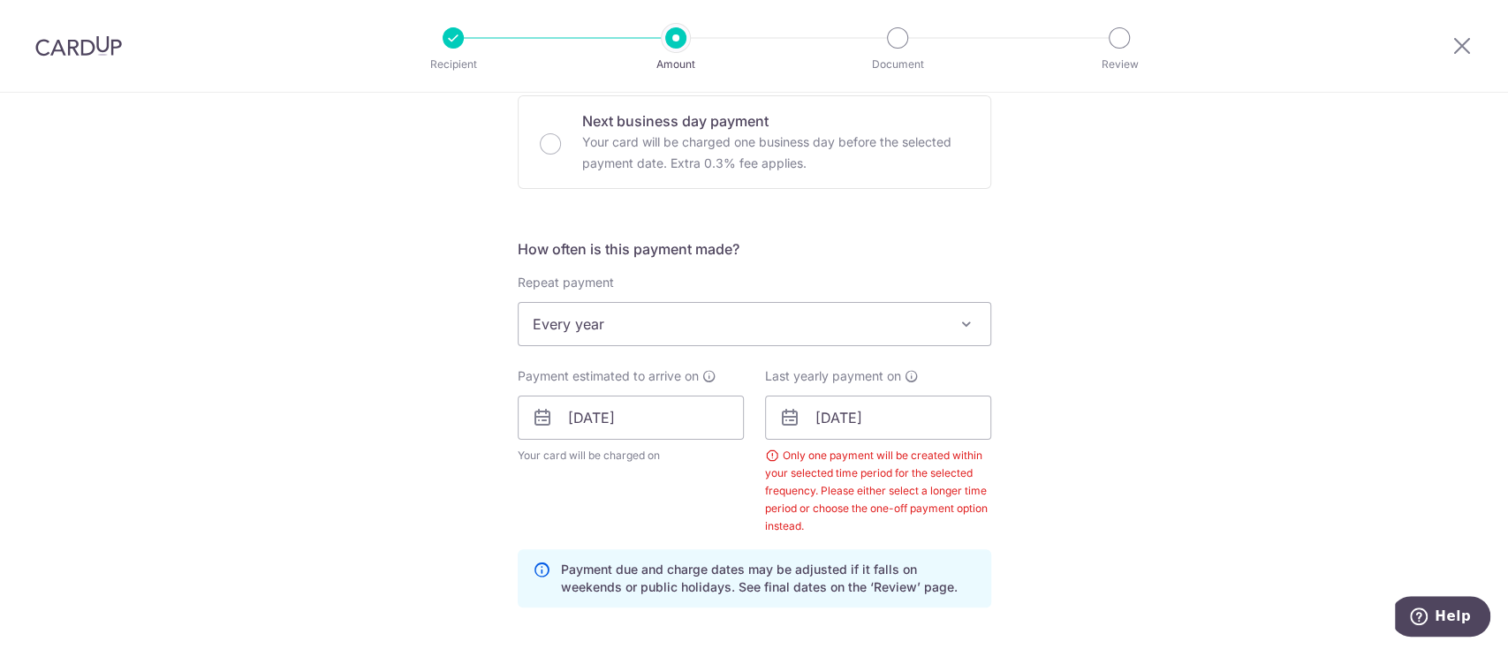
click at [1041, 404] on div "Tell us more about your payment Enter payment amount SGD 1,226.50 1226.50 Selec…" at bounding box center [754, 465] width 1508 height 1820
click at [1028, 485] on div "Tell us more about your payment Enter payment amount SGD 1,226.50 1226.50 Selec…" at bounding box center [754, 465] width 1508 height 1820
click at [849, 417] on input "11/09/2026" at bounding box center [878, 418] width 226 height 44
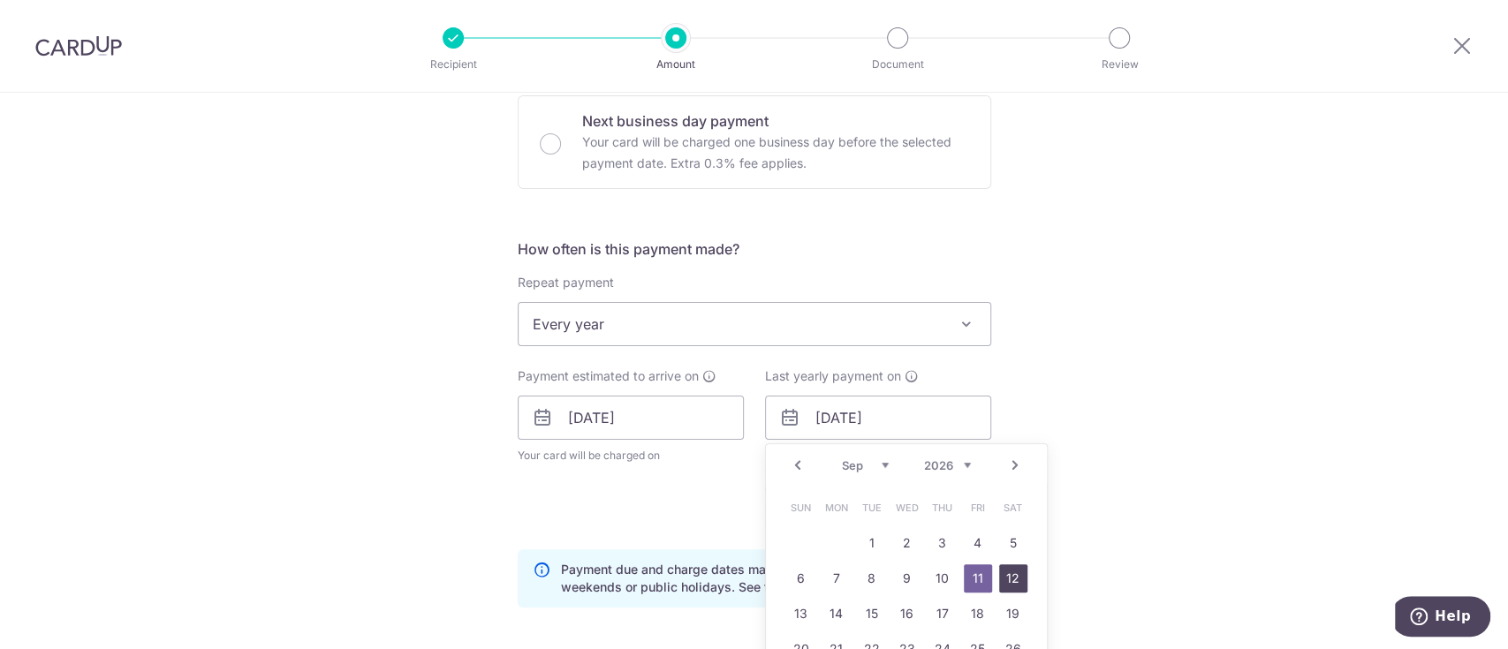
drag, startPoint x: 1008, startPoint y: 576, endPoint x: 1031, endPoint y: 527, distance: 53.7
click at [1009, 573] on link "12" at bounding box center [1013, 578] width 28 height 28
type input "12/09/2026"
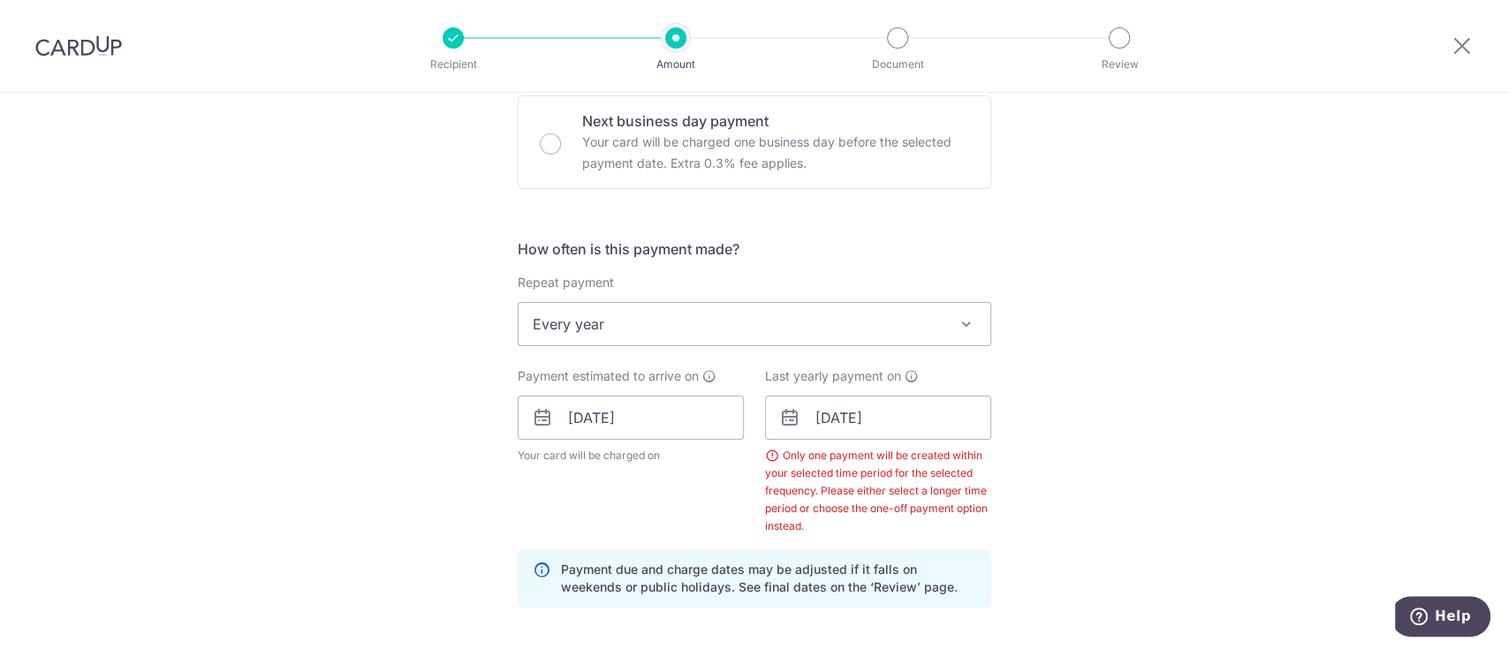
click at [1054, 477] on div "Tell us more about your payment Enter payment amount SGD 1,226.50 1226.50 Selec…" at bounding box center [754, 465] width 1508 height 1820
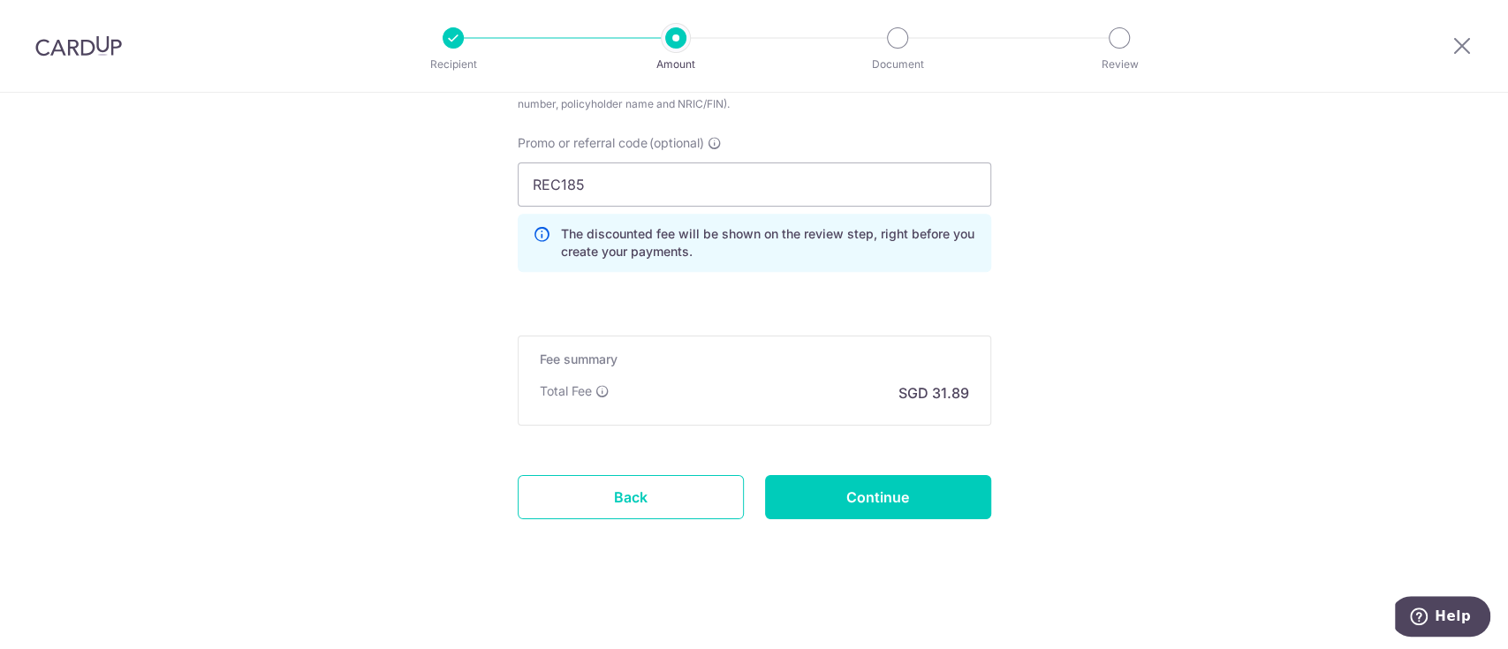
scroll to position [1262, 0]
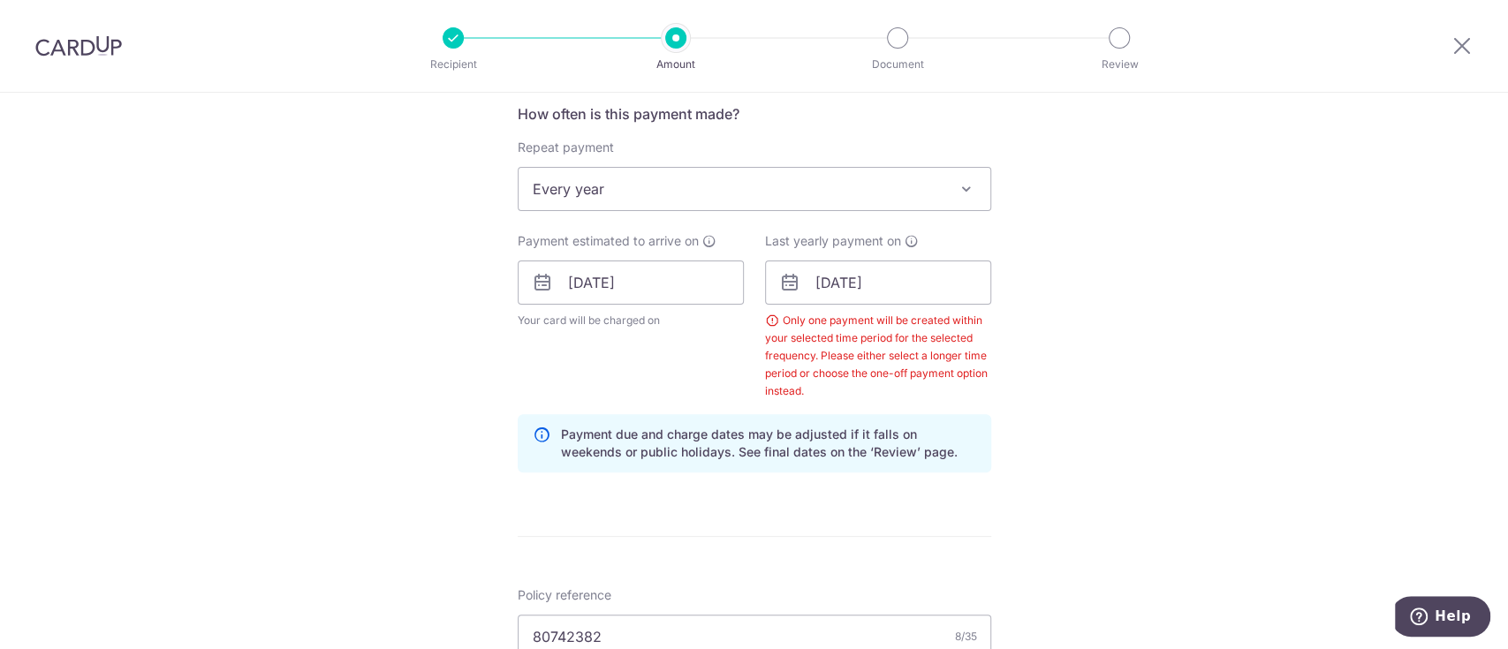
click at [660, 364] on div "Payment estimated to arrive on 11/09/2025 Your card will be charged on for the …" at bounding box center [630, 316] width 247 height 168
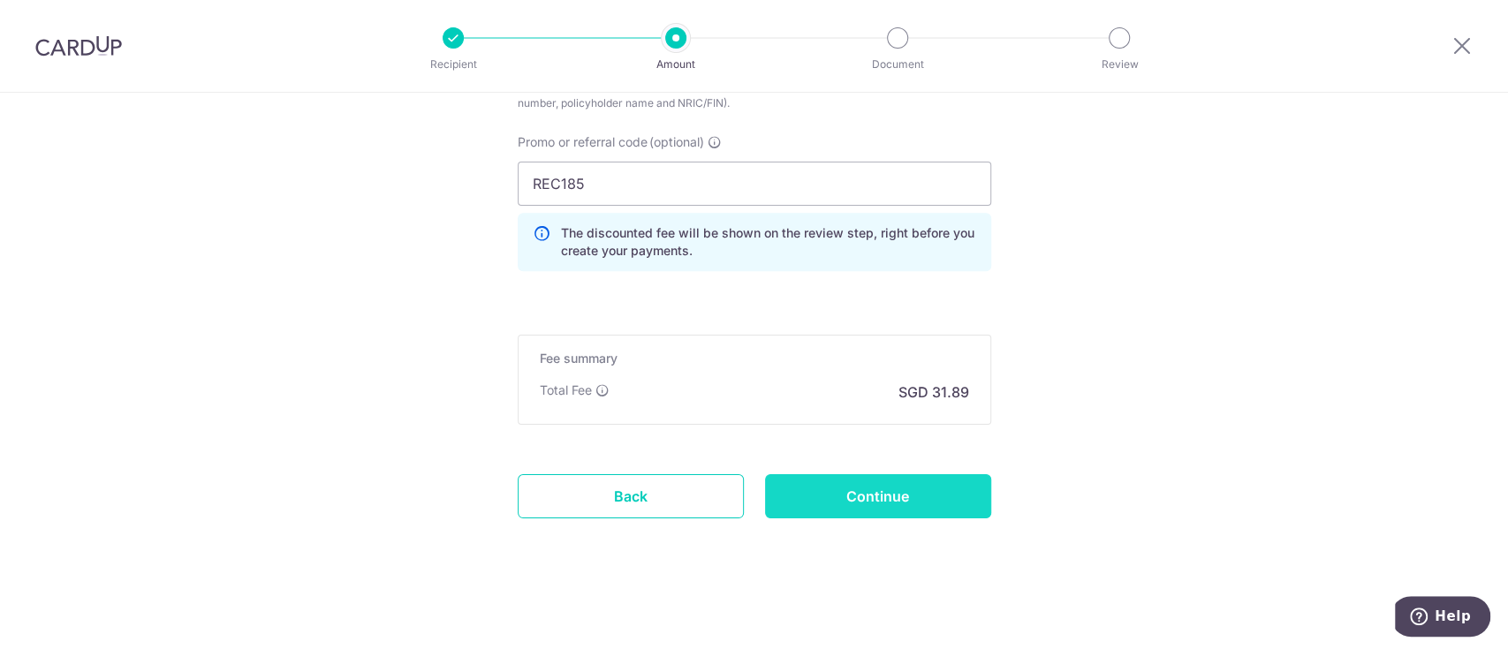
click at [844, 486] on input "Continue" at bounding box center [878, 496] width 226 height 44
type input "Create Schedule"
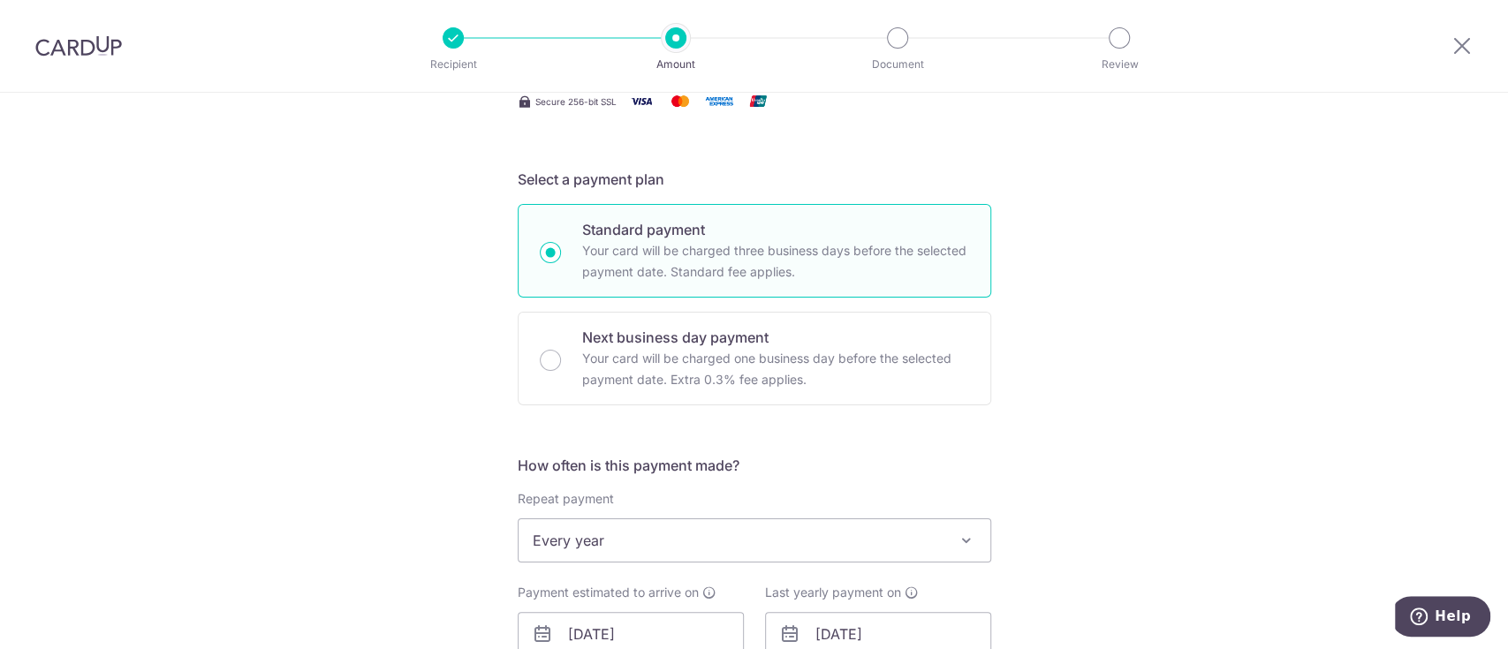
scroll to position [320, 0]
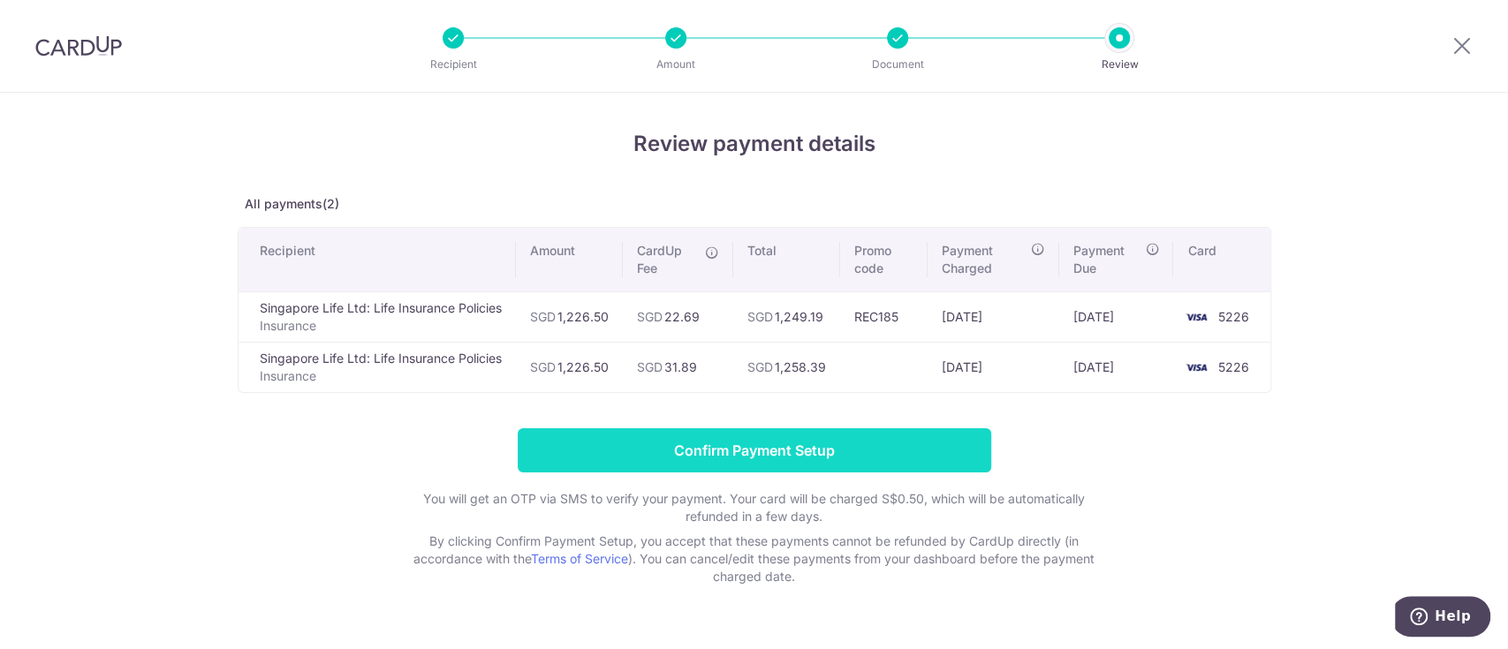
click at [756, 448] on input "Confirm Payment Setup" at bounding box center [754, 450] width 473 height 44
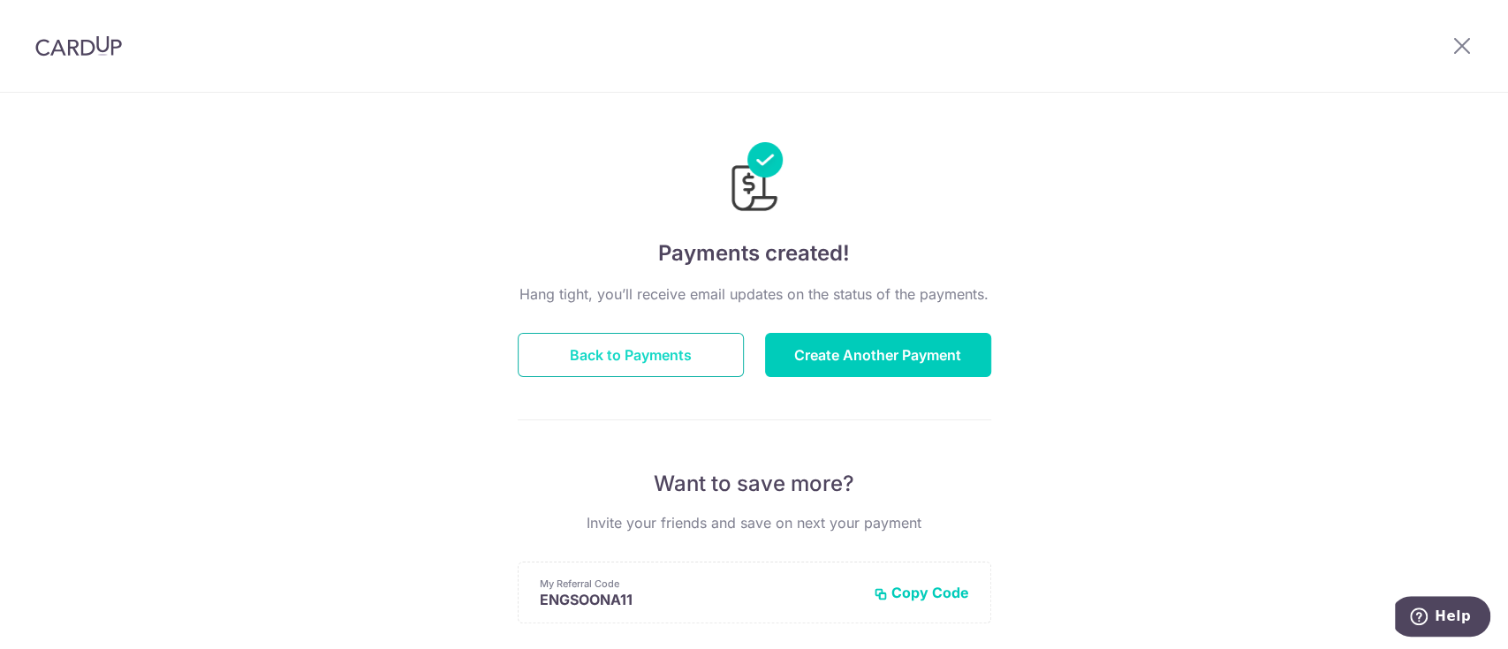
click at [577, 355] on button "Back to Payments" at bounding box center [631, 355] width 226 height 44
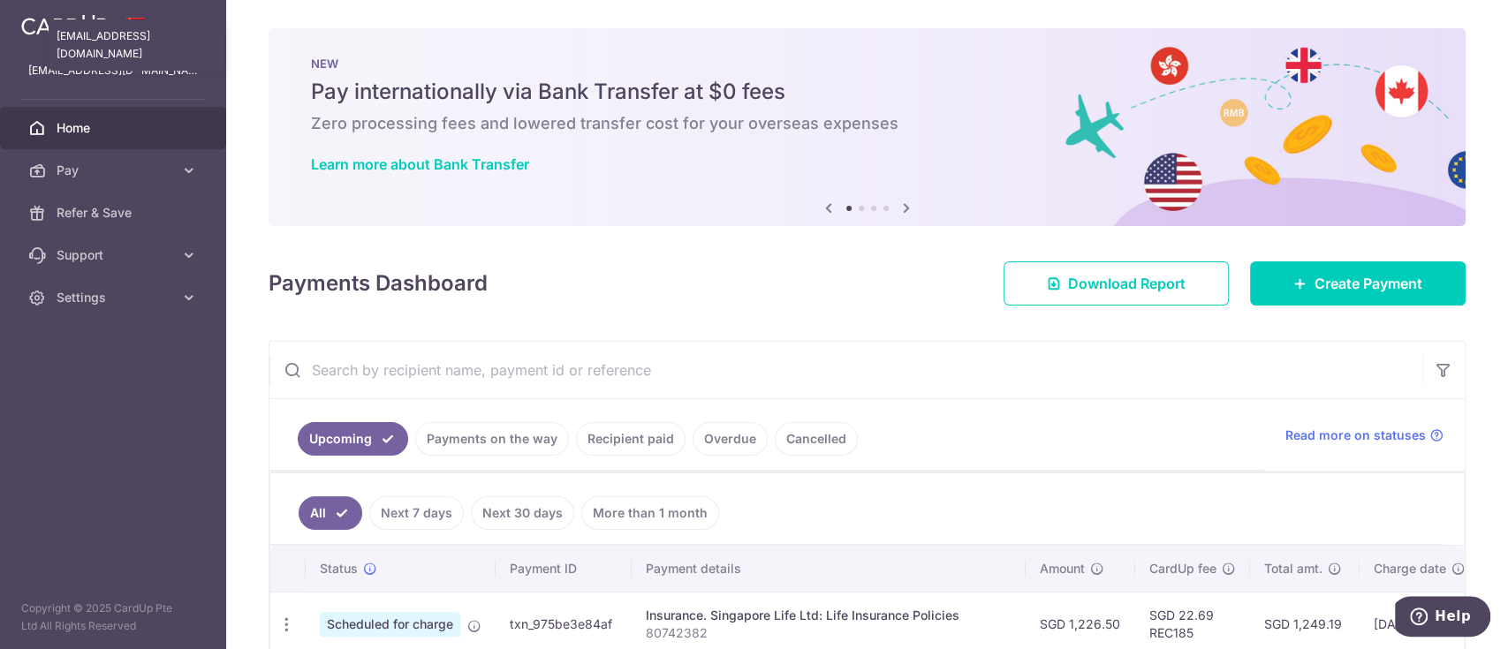
click at [130, 63] on p "[EMAIL_ADDRESS][DOMAIN_NAME]" at bounding box center [113, 71] width 170 height 18
